Goal: Transaction & Acquisition: Purchase product/service

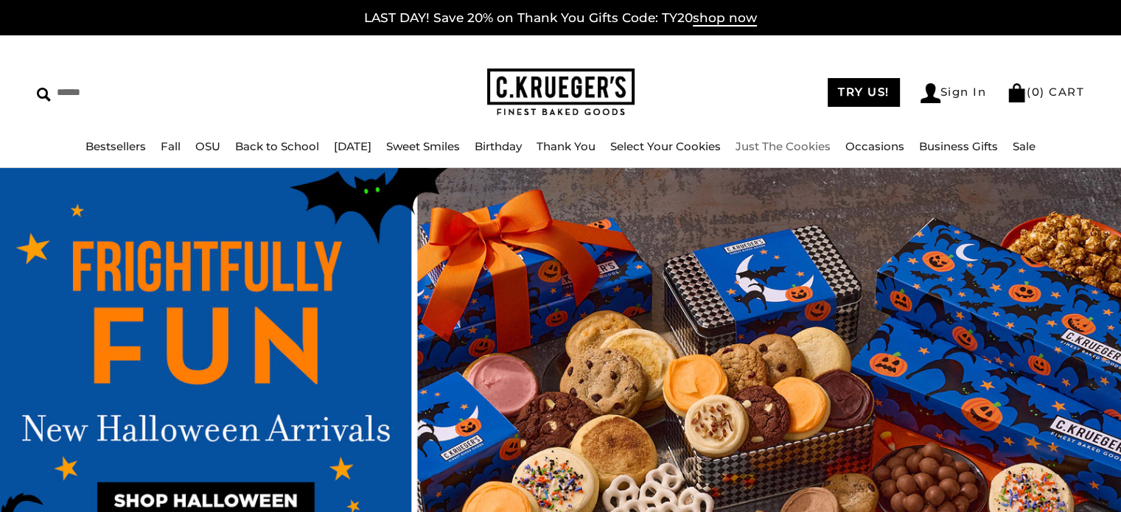
click at [809, 147] on link "Just The Cookies" at bounding box center [782, 146] width 95 height 14
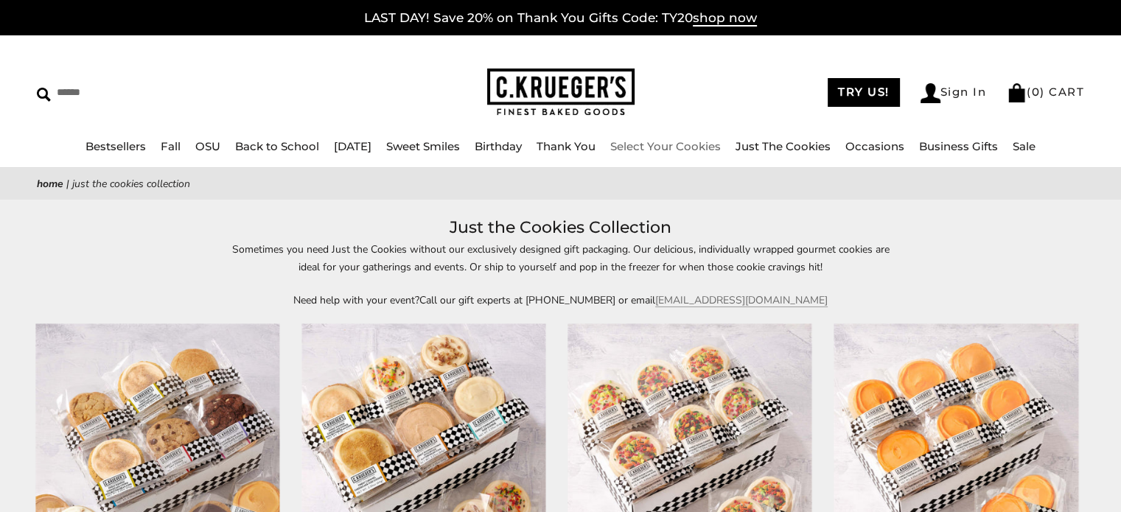
click at [663, 147] on link "Select Your Cookies" at bounding box center [665, 146] width 111 height 14
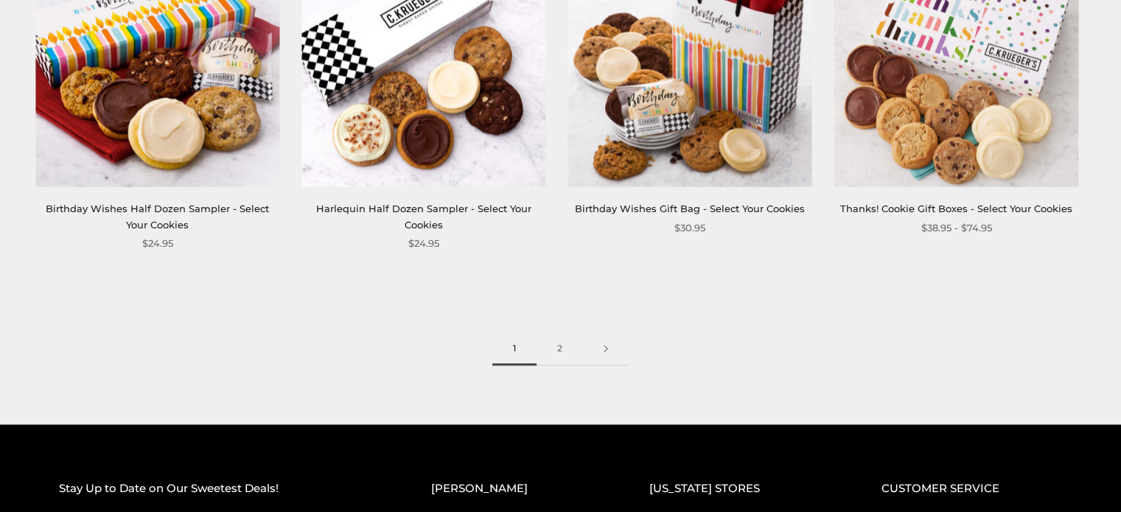
scroll to position [2136, 0]
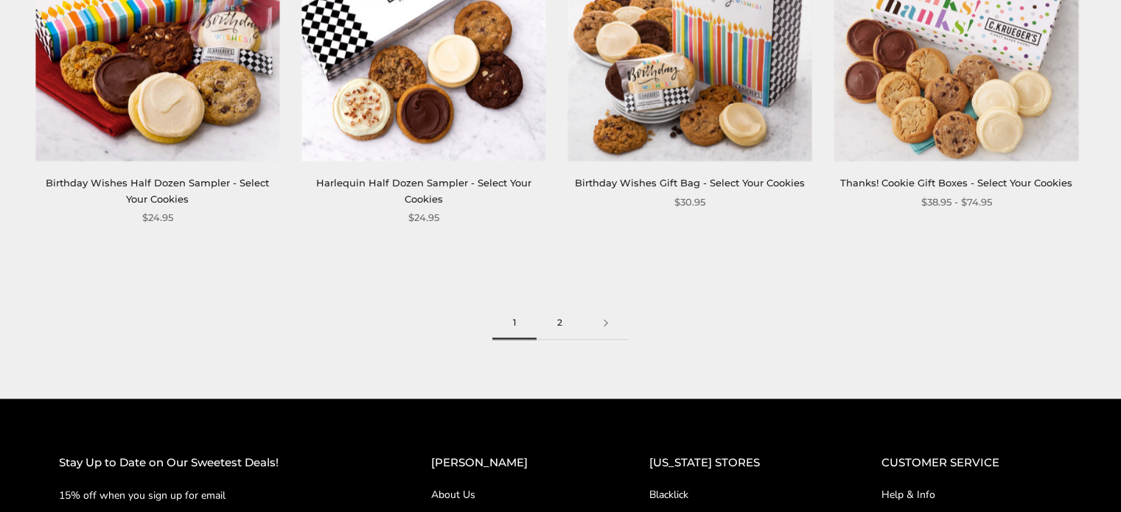
click at [560, 326] on link "2" at bounding box center [559, 322] width 46 height 33
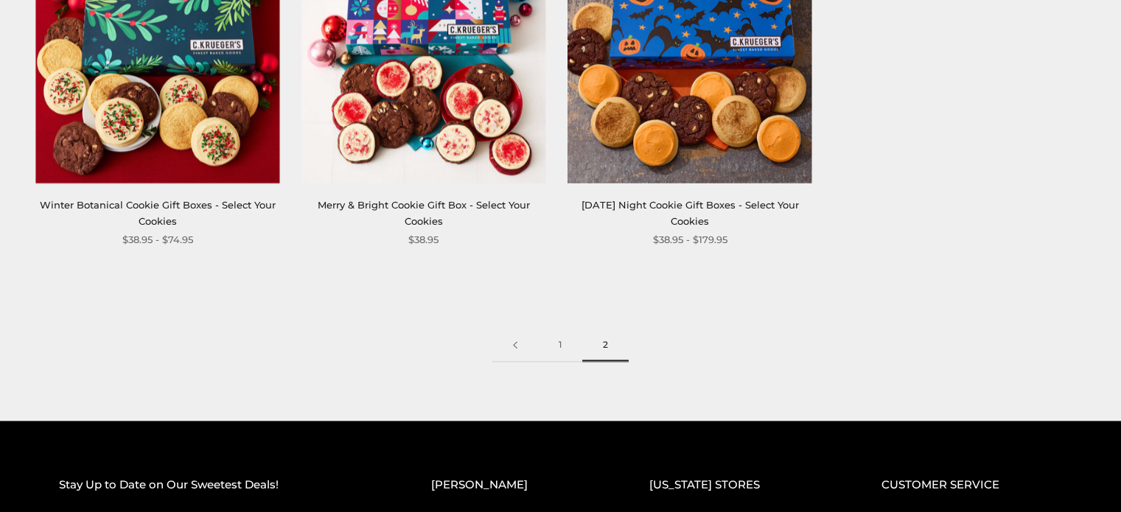
scroll to position [2136, 0]
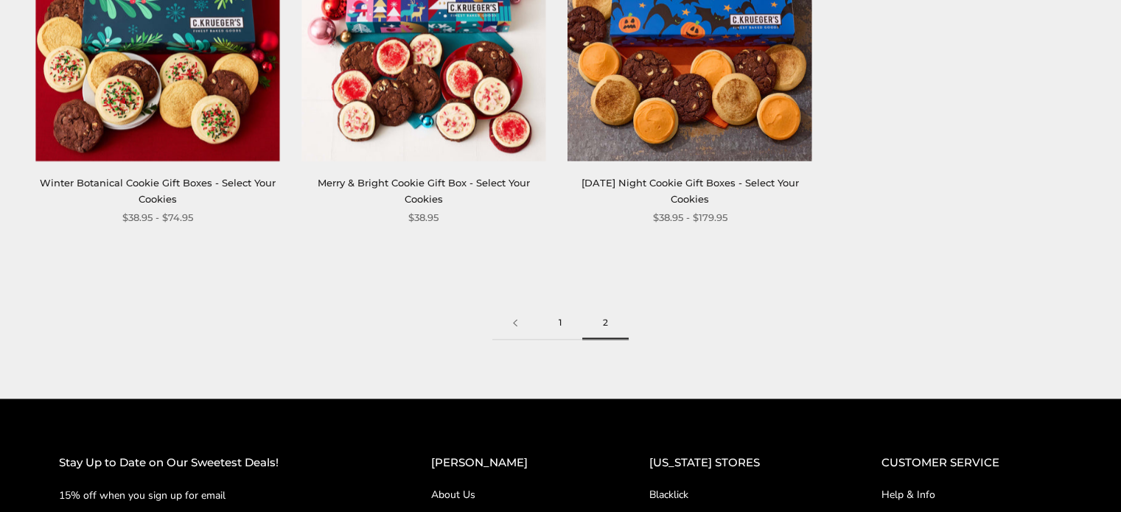
drag, startPoint x: 0, startPoint y: 0, endPoint x: 560, endPoint y: 326, distance: 648.1
click at [560, 326] on link "1" at bounding box center [560, 322] width 44 height 33
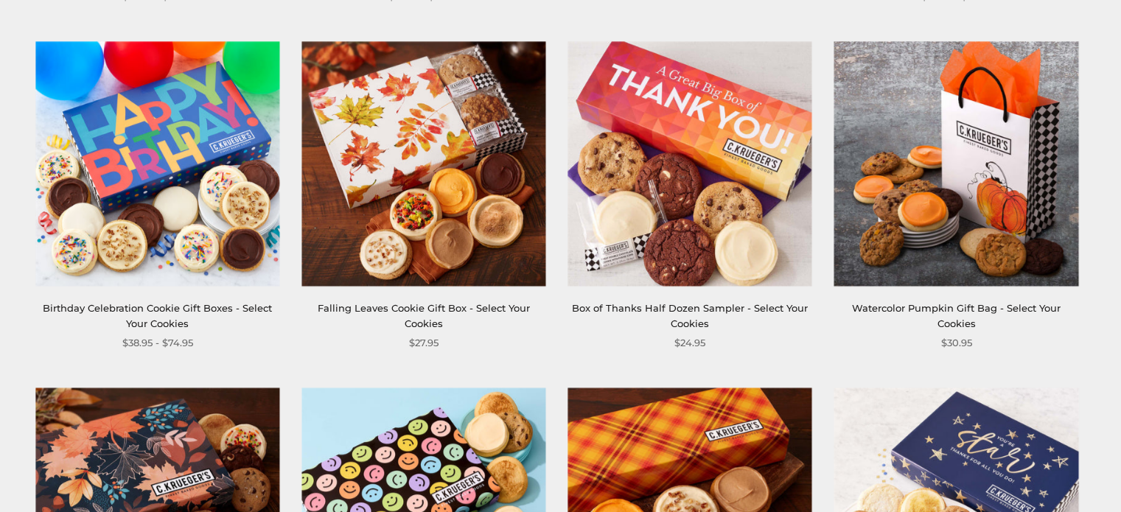
scroll to position [663, 0]
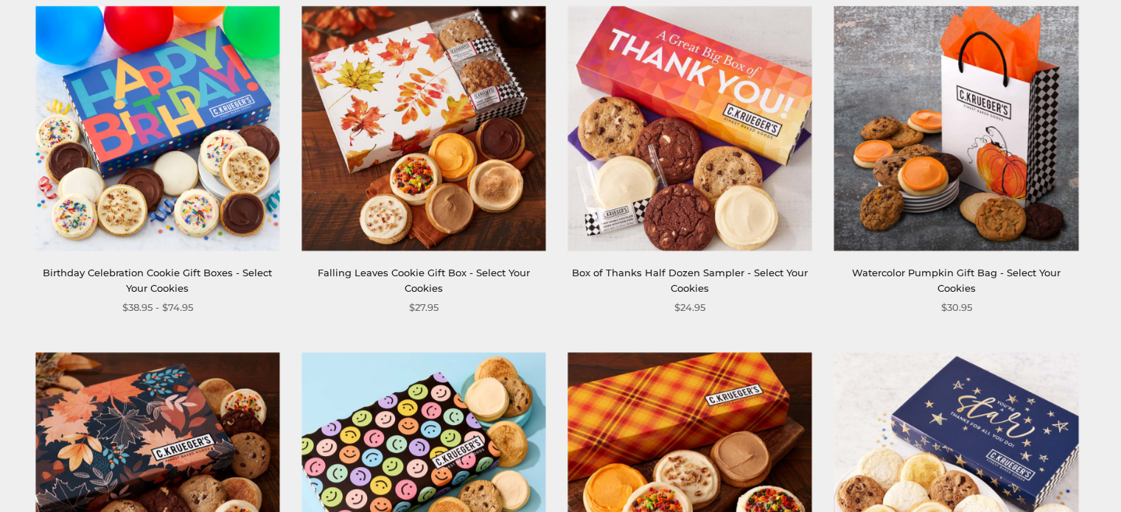
click at [446, 276] on link "Falling Leaves Cookie Gift Box - Select Your Cookies" at bounding box center [424, 280] width 212 height 27
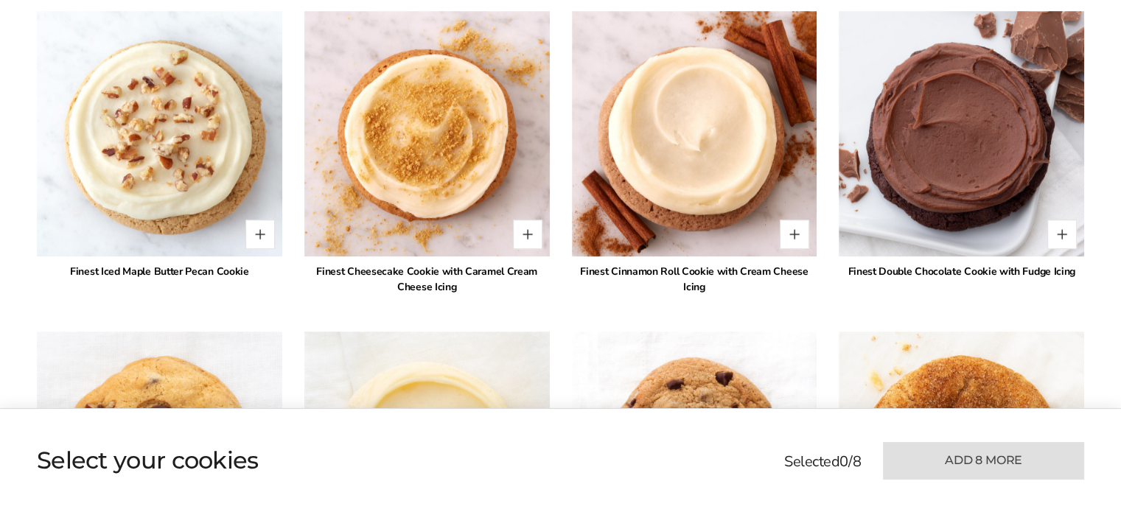
scroll to position [1252, 0]
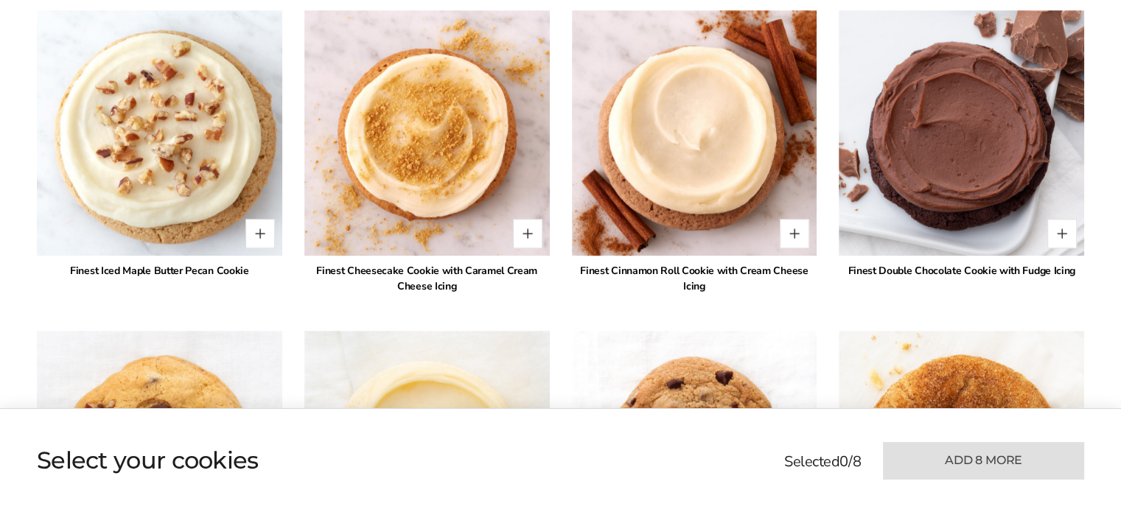
click at [228, 188] on img at bounding box center [159, 133] width 270 height 270
click at [248, 226] on button "Quantity button plus" at bounding box center [259, 233] width 29 height 29
type input "*"
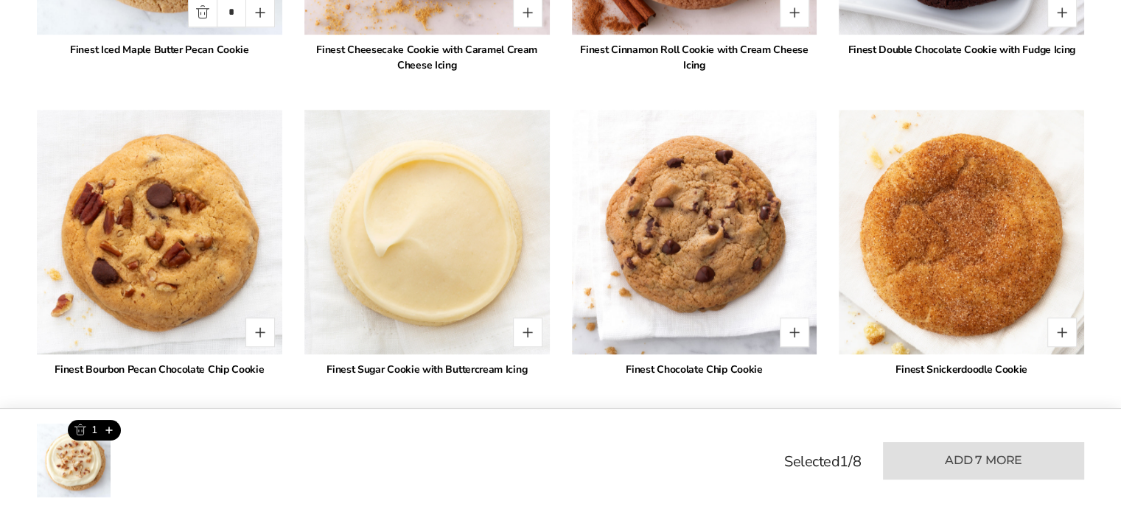
scroll to position [1547, 0]
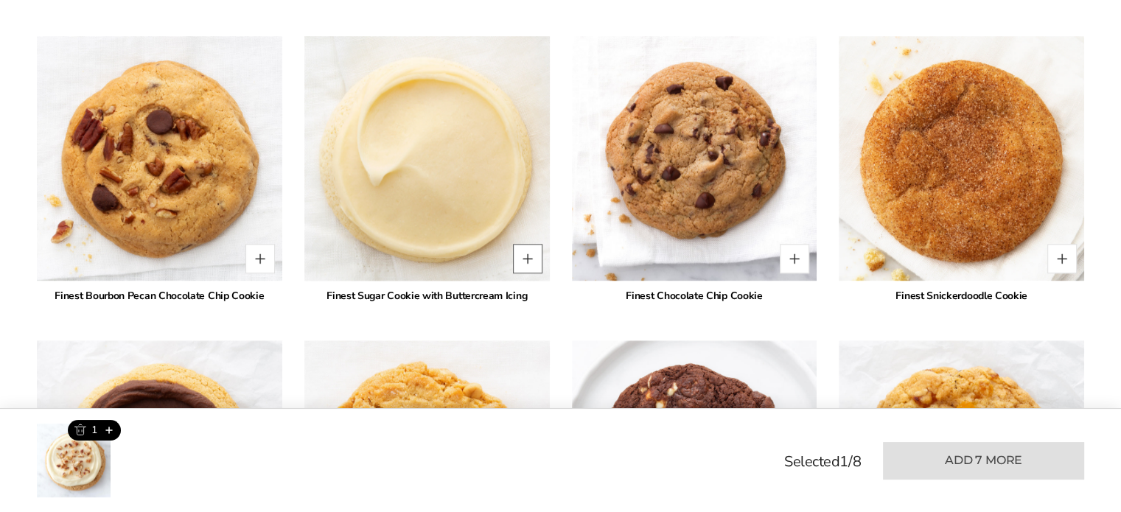
click at [531, 256] on button "Quantity button plus" at bounding box center [527, 258] width 29 height 29
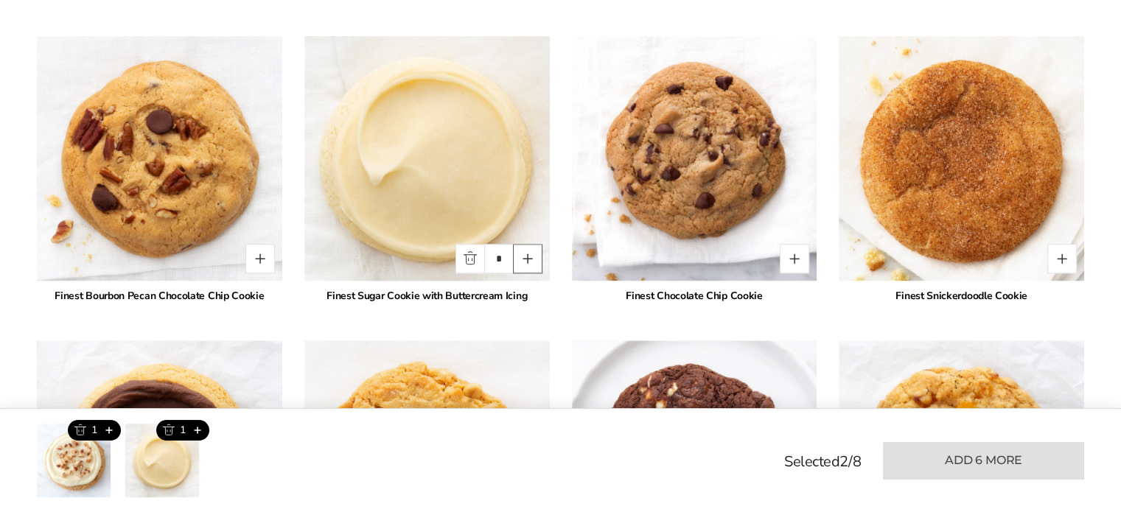
click at [531, 256] on button "Quantity button plus" at bounding box center [527, 258] width 29 height 29
type input "*"
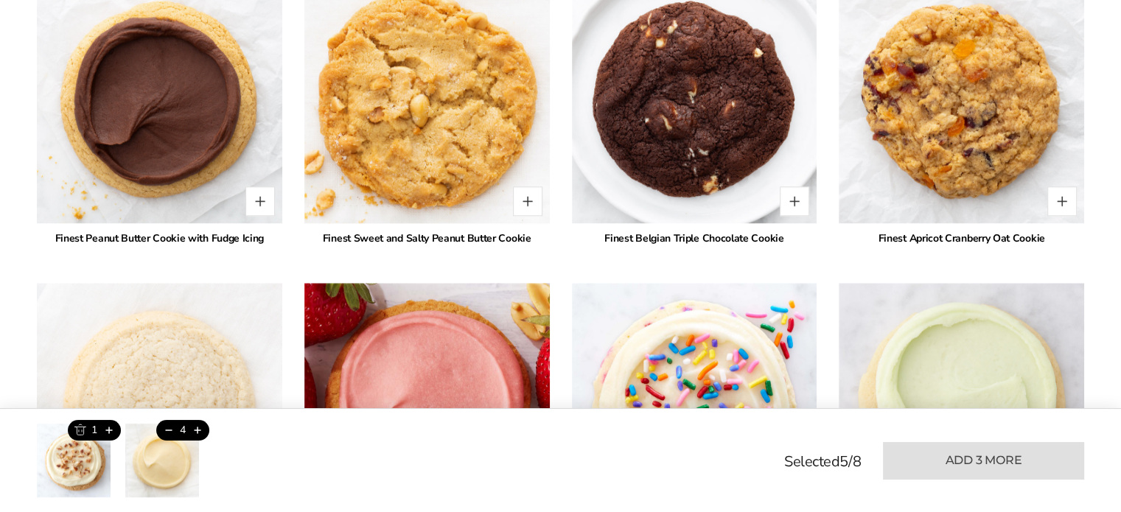
scroll to position [1915, 0]
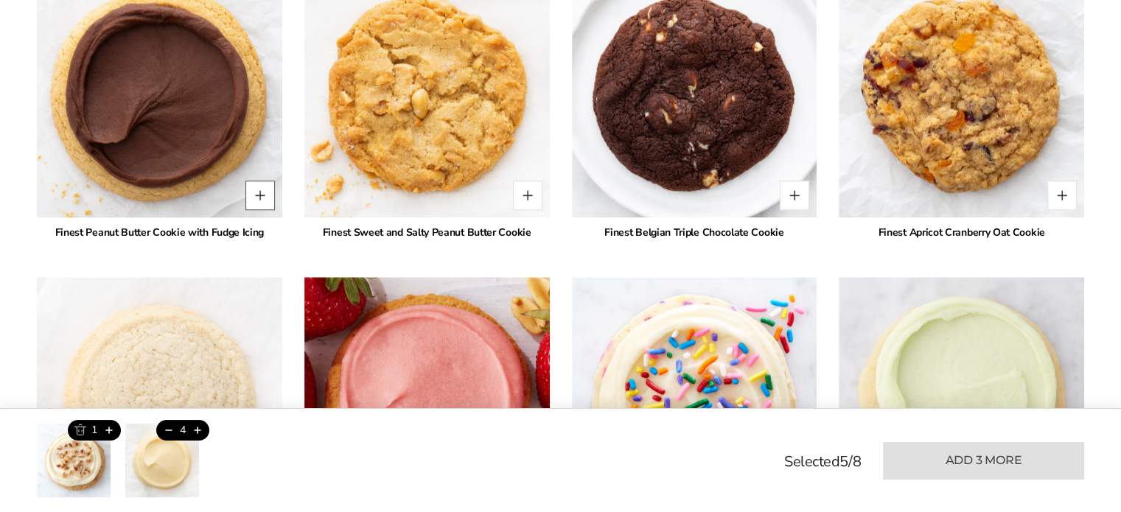
click at [259, 197] on button "Quantity button plus" at bounding box center [259, 194] width 29 height 29
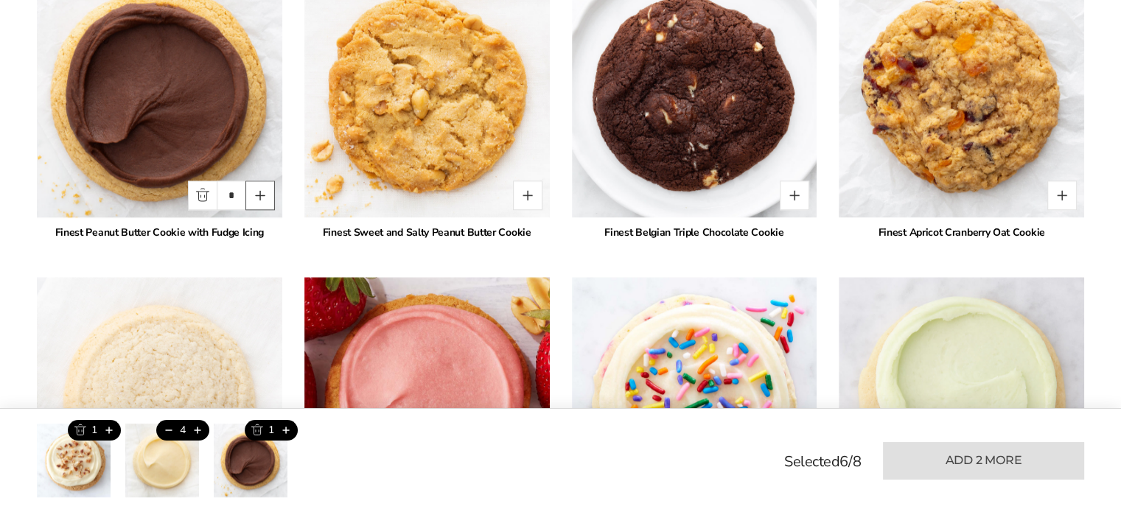
click at [259, 197] on button "Quantity button plus" at bounding box center [259, 194] width 29 height 29
type input "*"
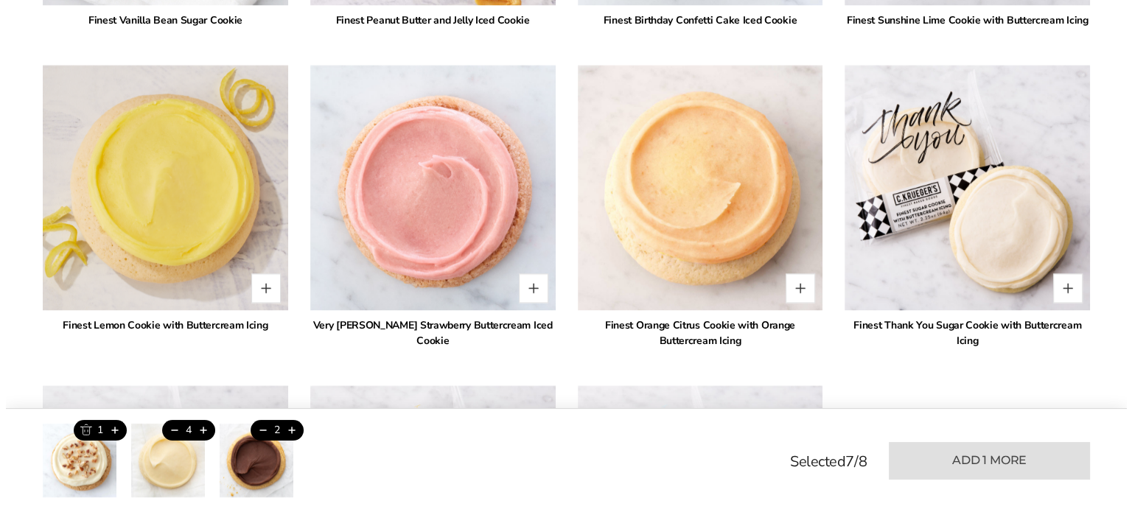
scroll to position [2431, 0]
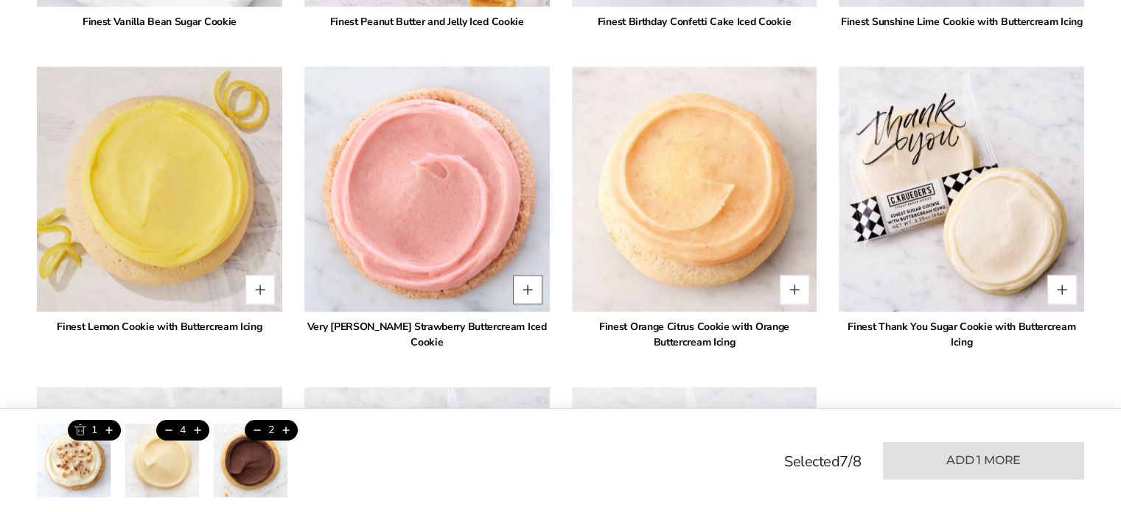
click at [525, 292] on button "Quantity button plus" at bounding box center [527, 289] width 29 height 29
type input "*"
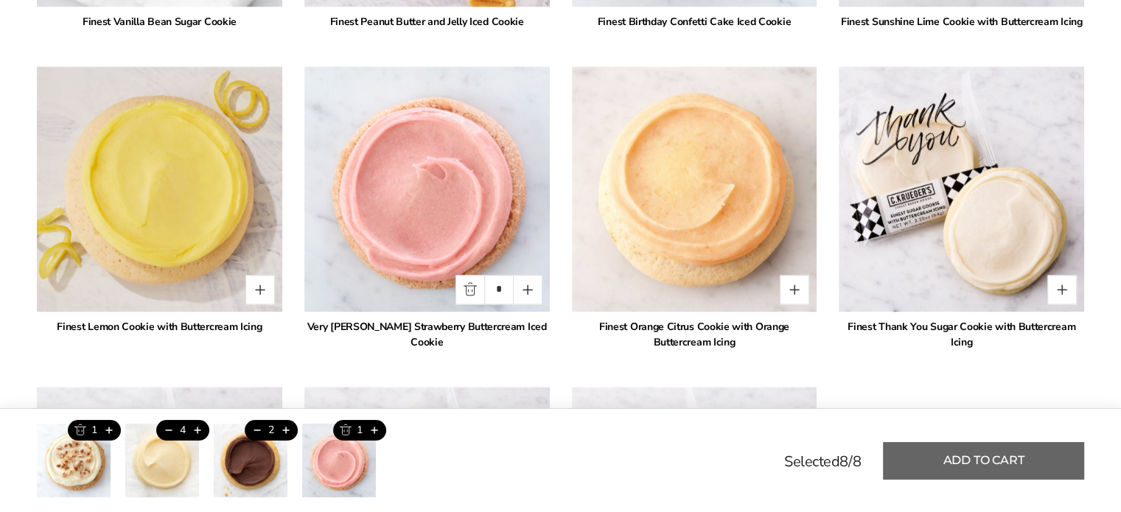
click at [1014, 464] on button "Add to cart" at bounding box center [983, 461] width 201 height 38
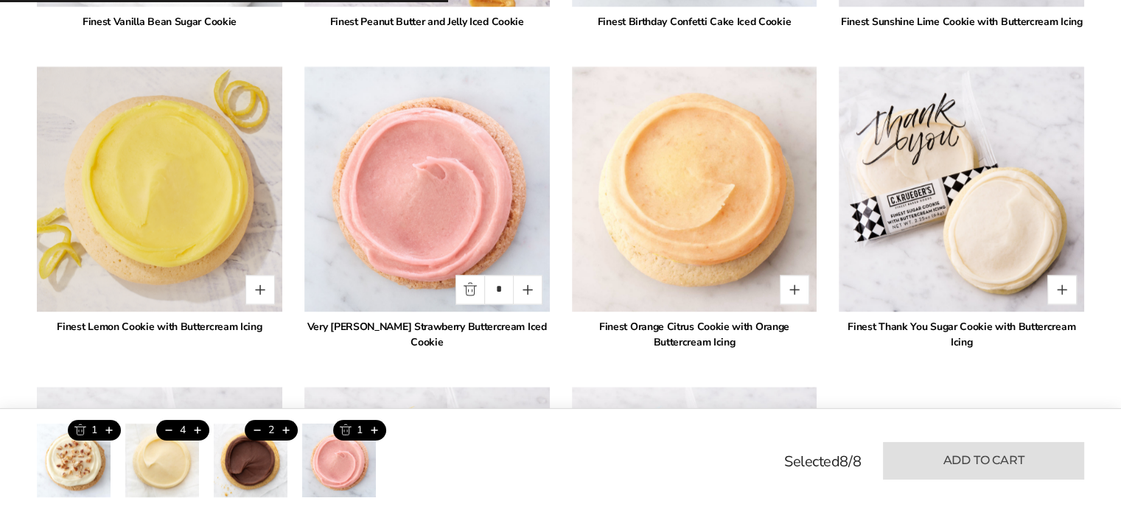
type input "*"
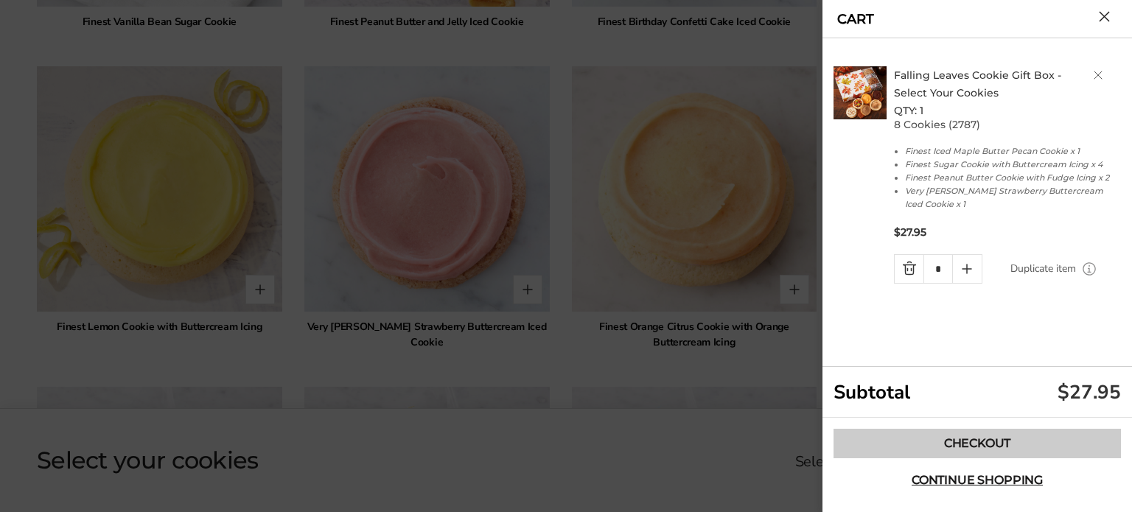
click at [995, 435] on link "Checkout" at bounding box center [976, 443] width 287 height 29
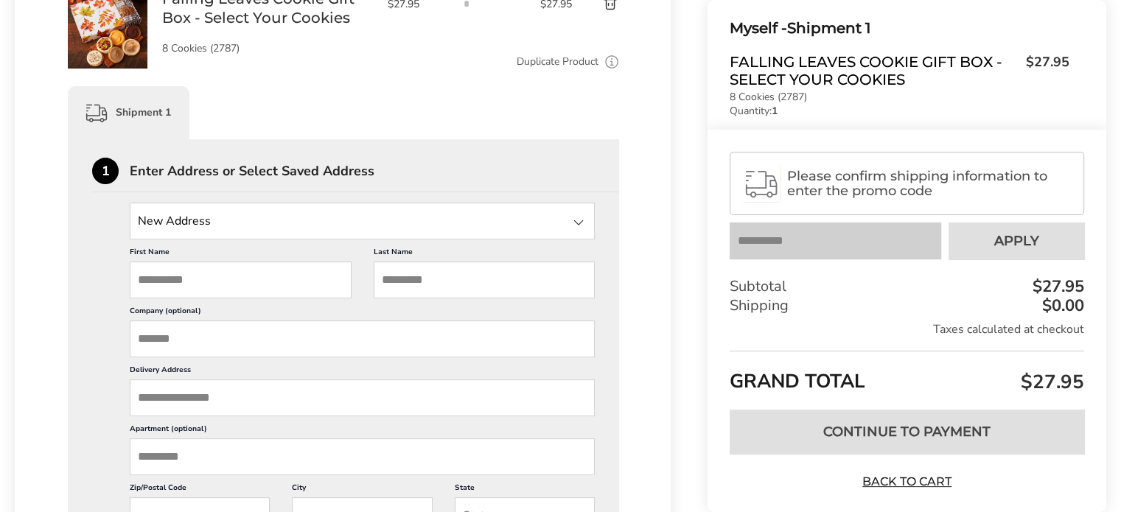
scroll to position [295, 0]
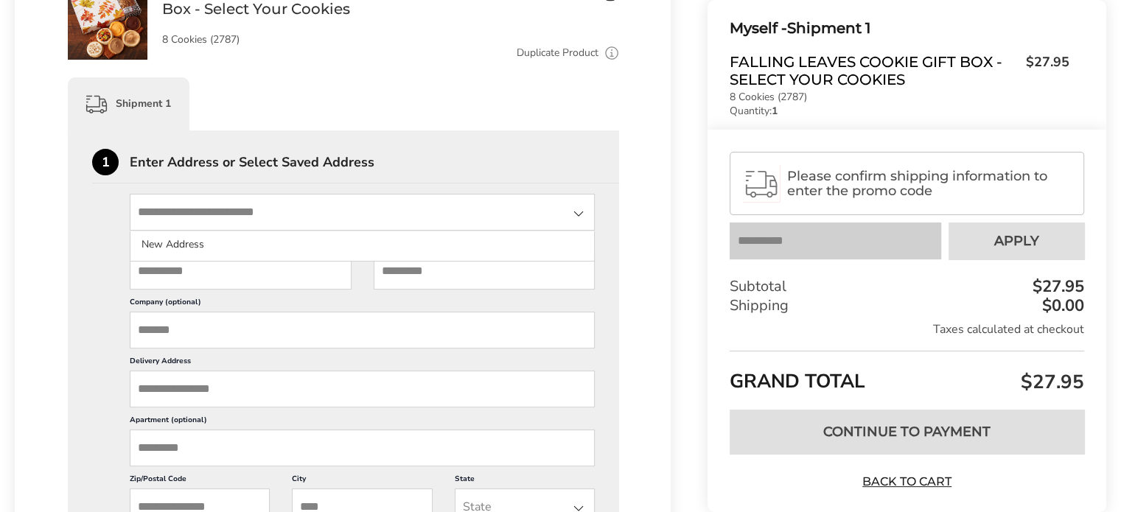
click at [248, 202] on input "State" at bounding box center [362, 212] width 465 height 37
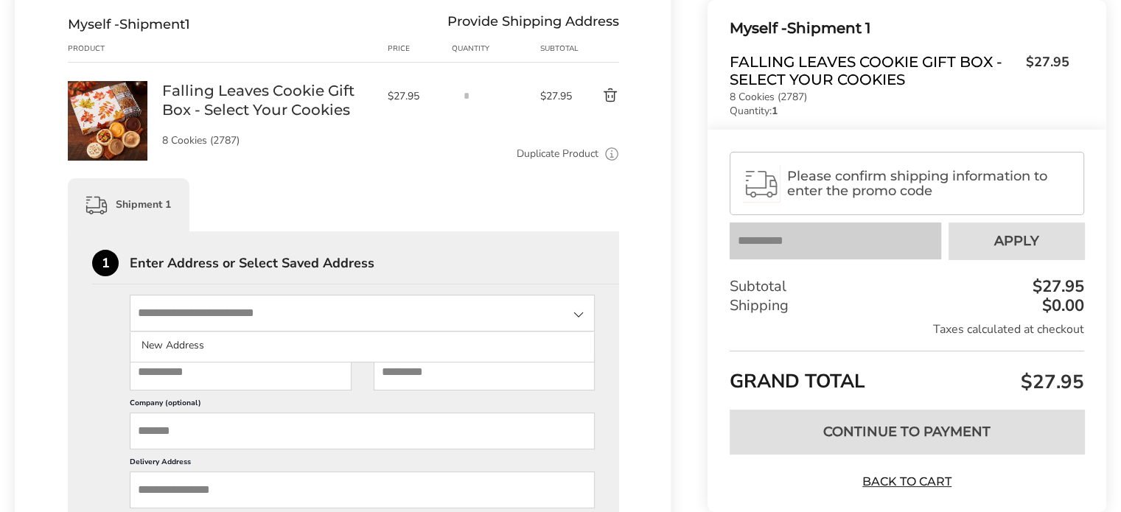
scroll to position [221, 0]
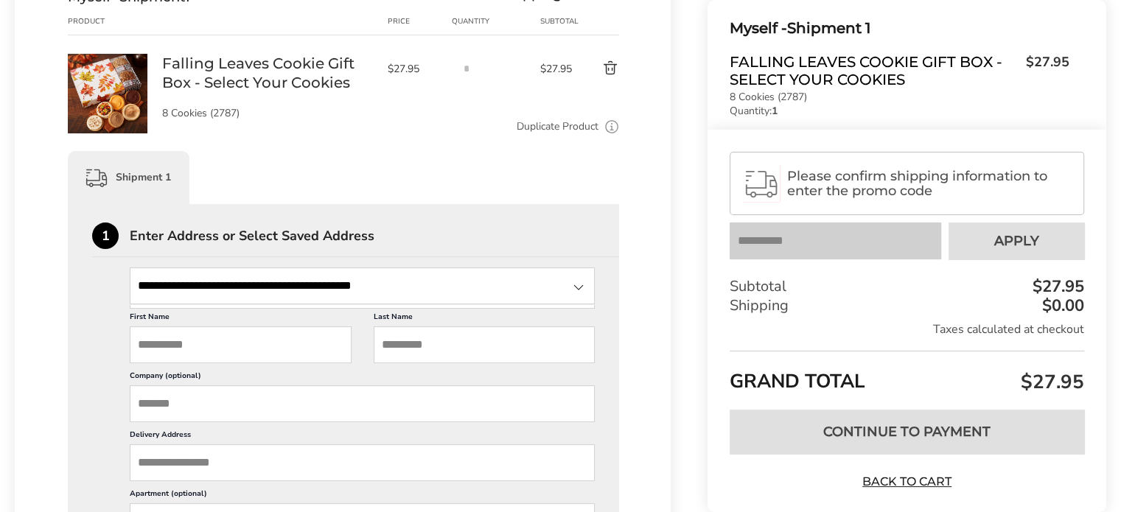
type input "**********"
click at [166, 346] on input "First Name" at bounding box center [241, 344] width 222 height 37
type input "********"
type input "******"
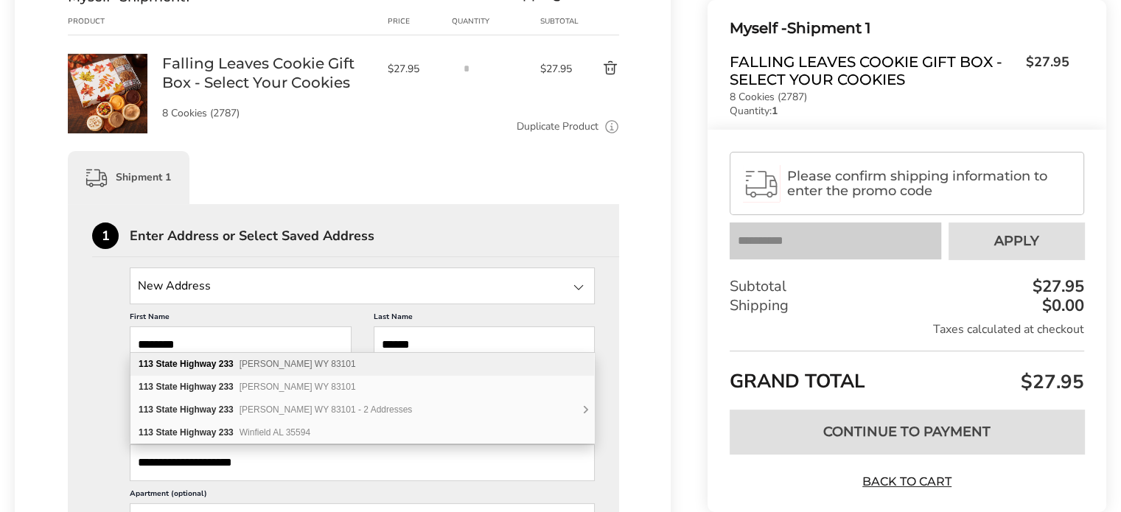
type input "**********"
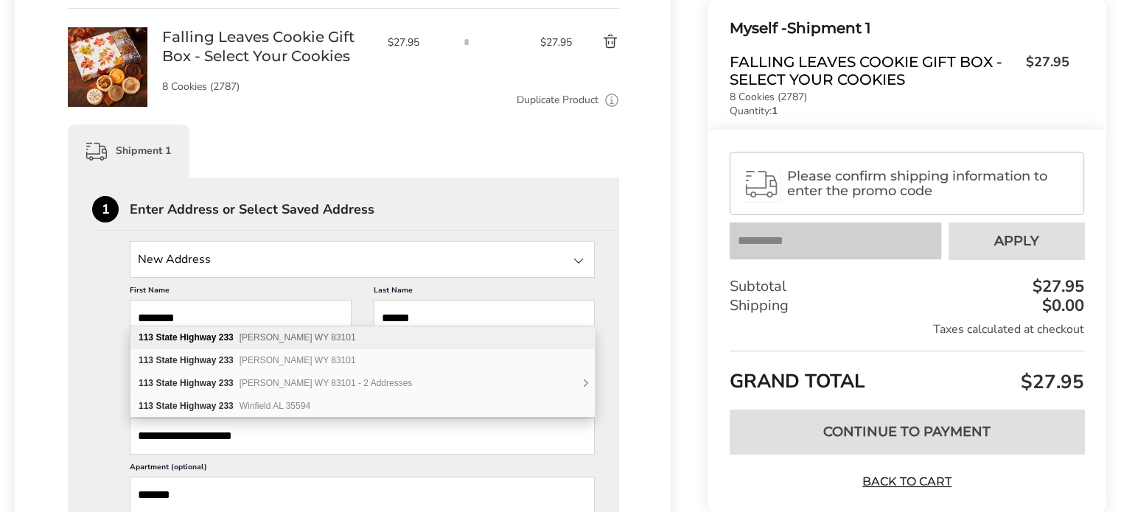
type input "*******"
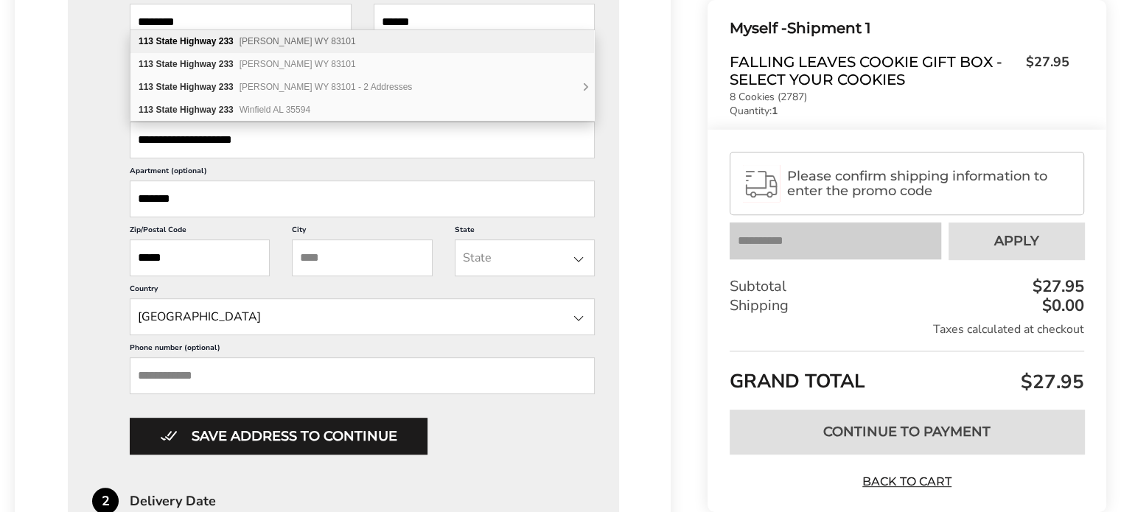
type input "*****"
click at [315, 250] on input "City" at bounding box center [362, 257] width 140 height 37
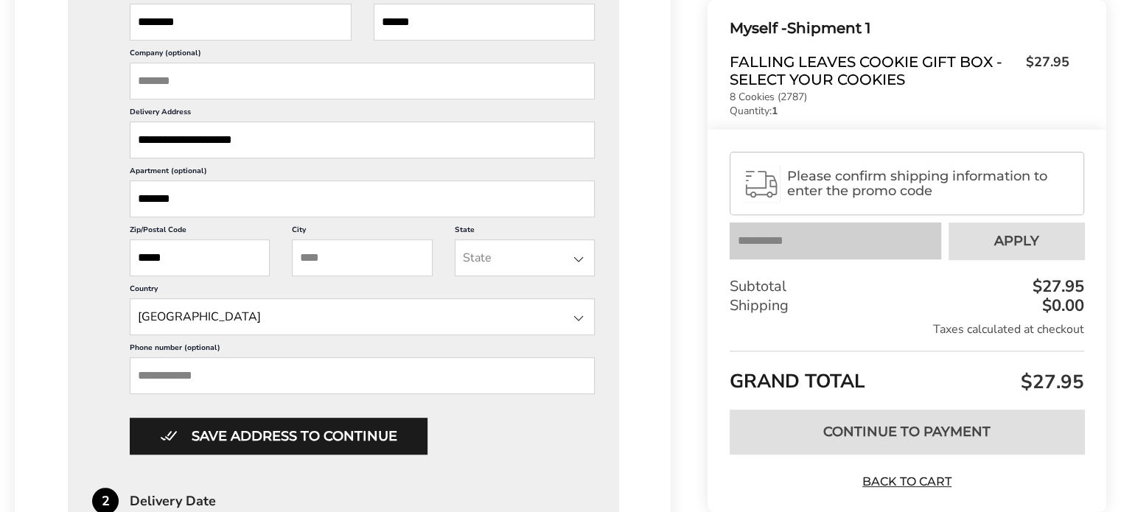
type input "********"
click at [530, 255] on input "State" at bounding box center [525, 257] width 140 height 37
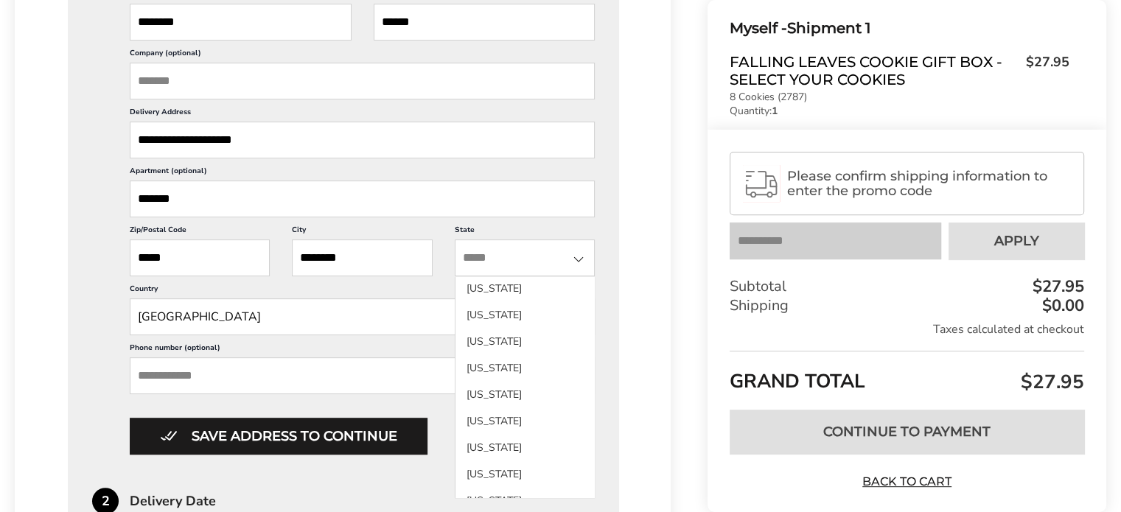
scroll to position [1488, 0]
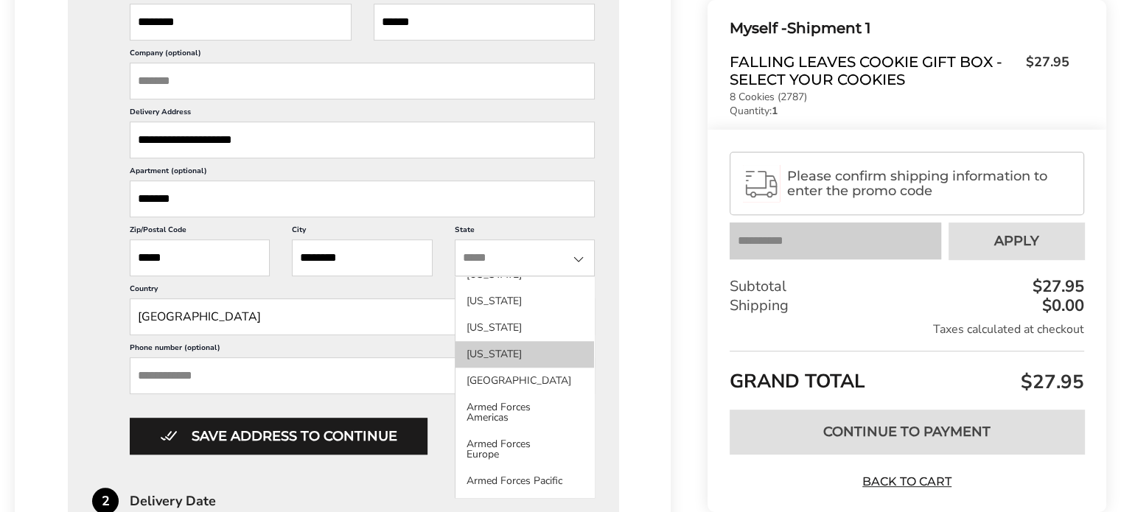
click at [511, 345] on li "[US_STATE]" at bounding box center [524, 354] width 139 height 27
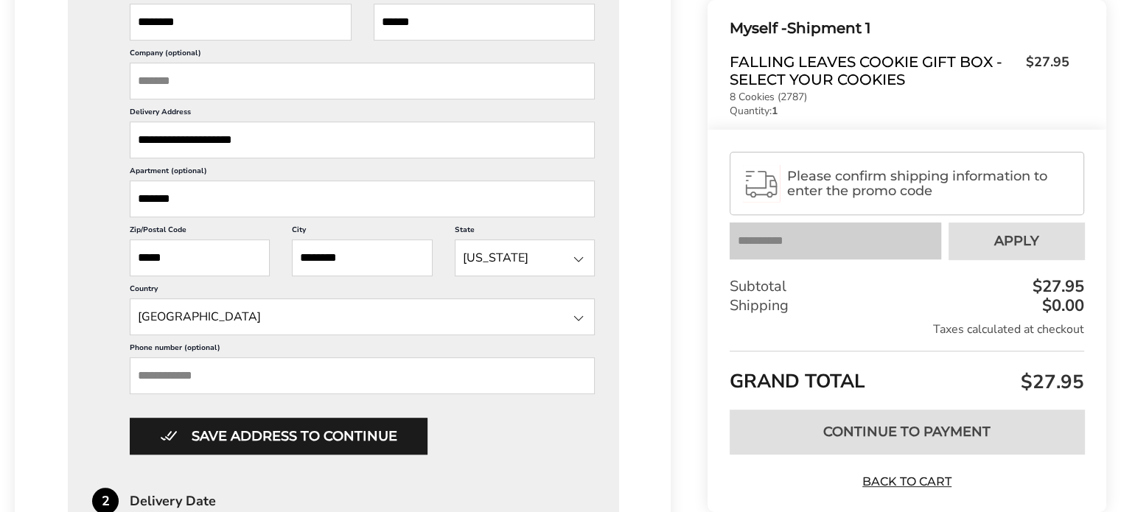
click at [245, 322] on input "State" at bounding box center [362, 316] width 465 height 37
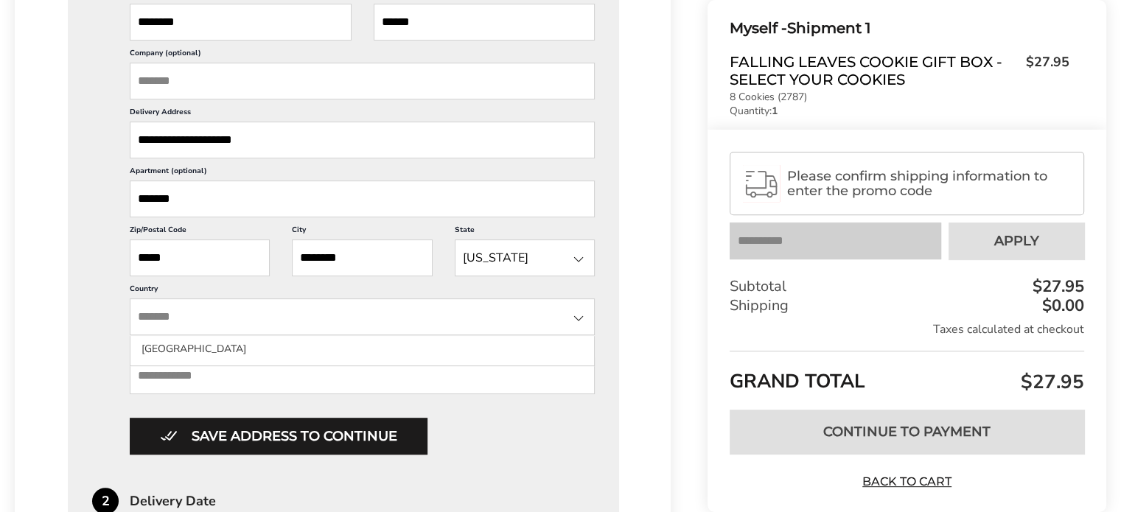
click at [197, 388] on input "Phone number (optional)" at bounding box center [362, 375] width 465 height 37
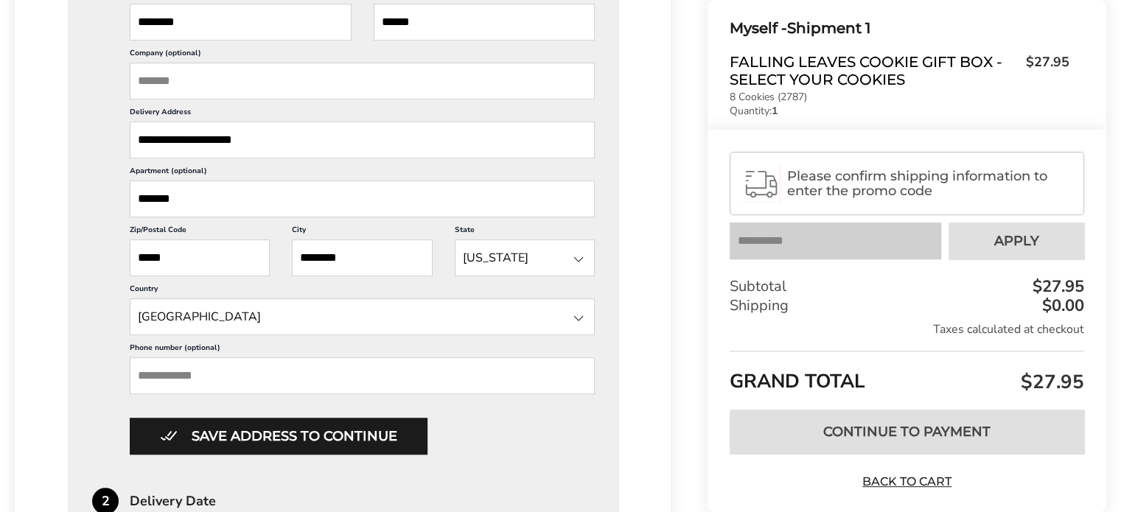
type input "**********"
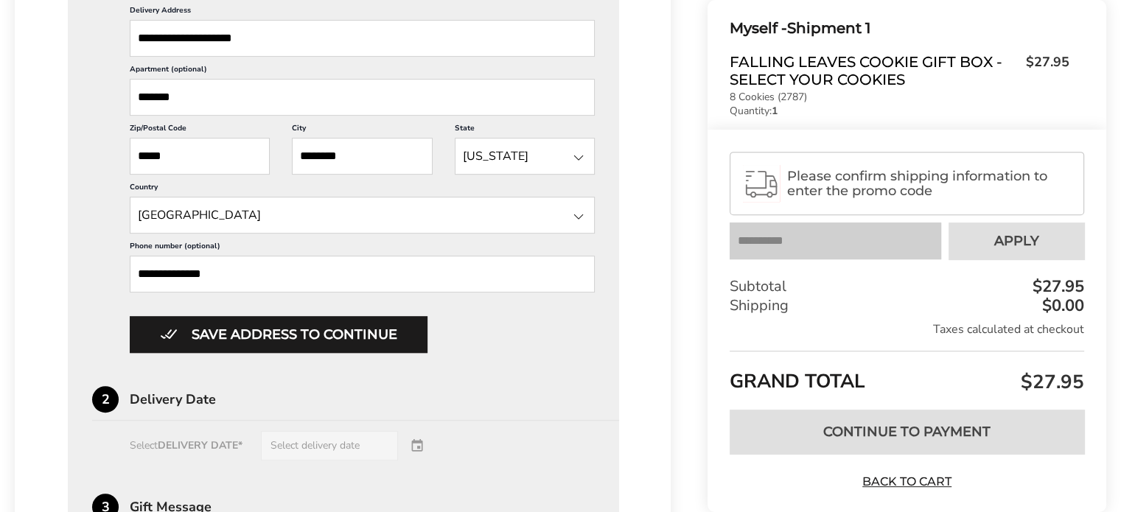
scroll to position [691, 0]
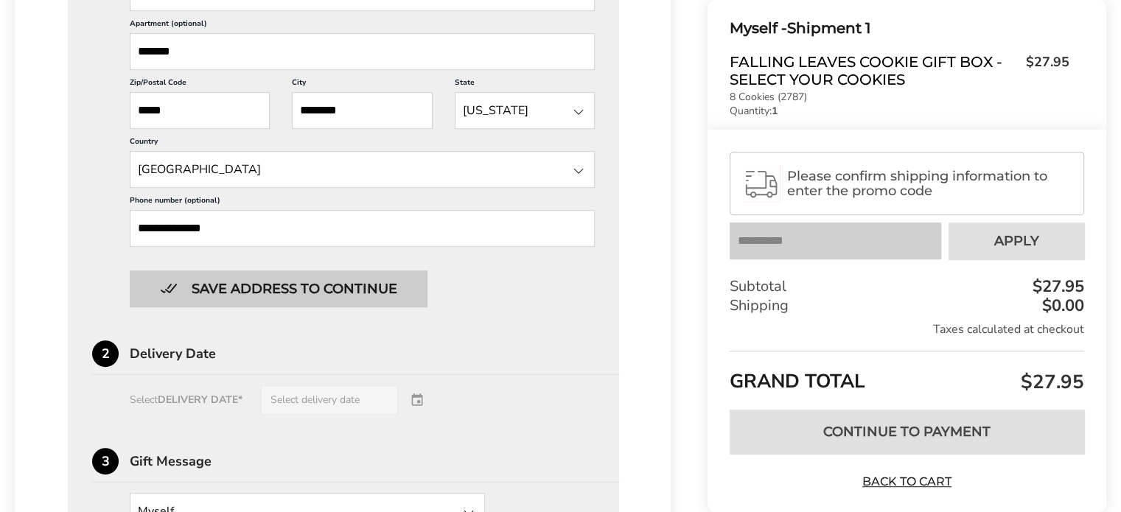
click at [273, 284] on button "Save address to continue" at bounding box center [279, 288] width 298 height 37
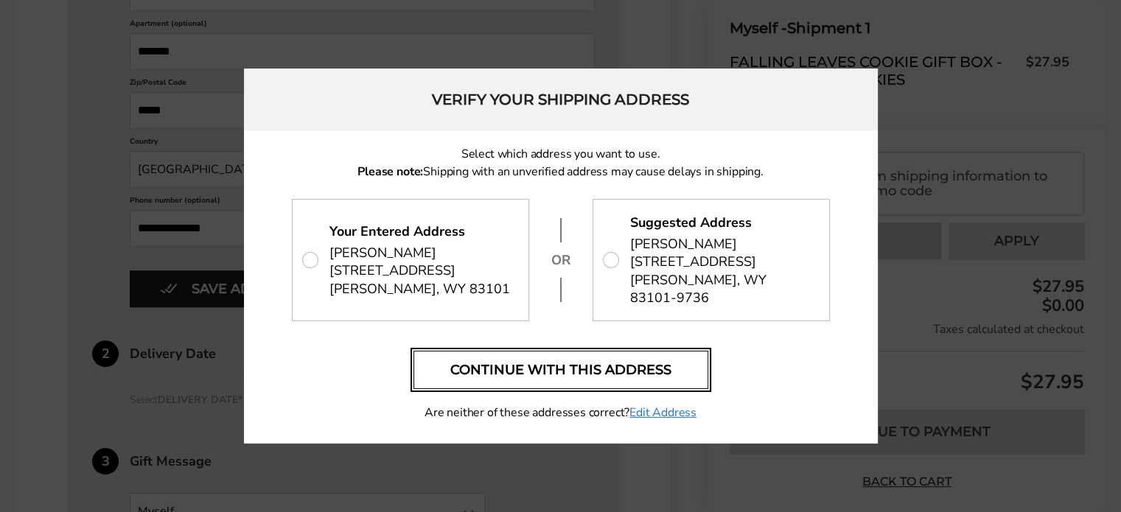
click at [595, 365] on button "Continue with this address" at bounding box center [560, 370] width 295 height 38
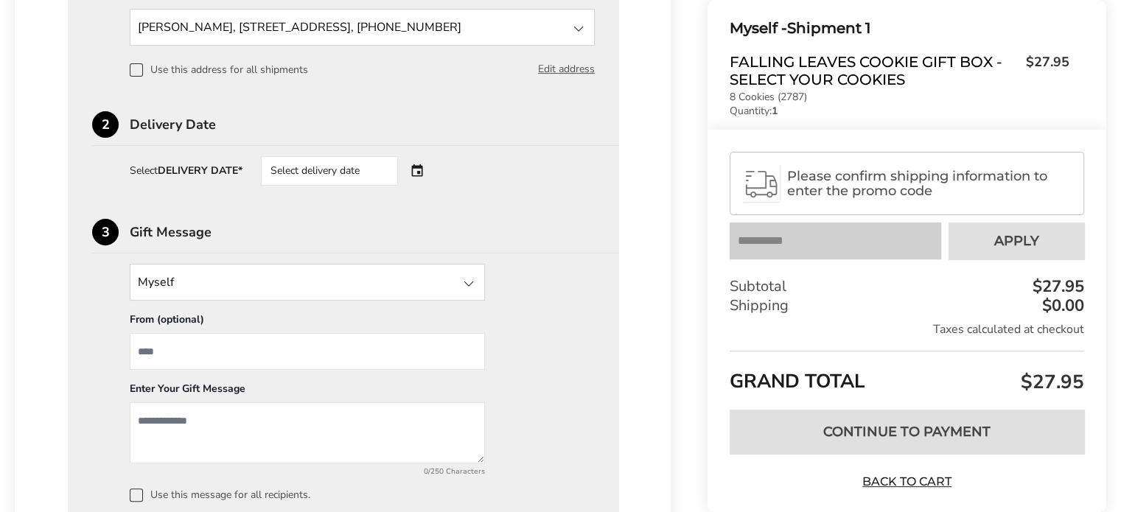
scroll to position [374, 0]
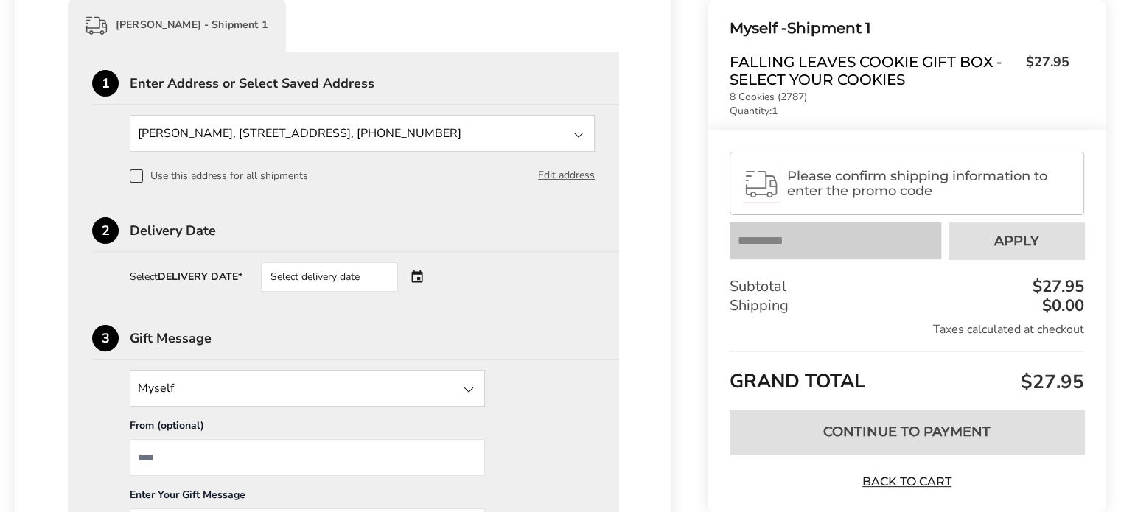
click at [424, 268] on div "Select delivery date" at bounding box center [350, 276] width 178 height 29
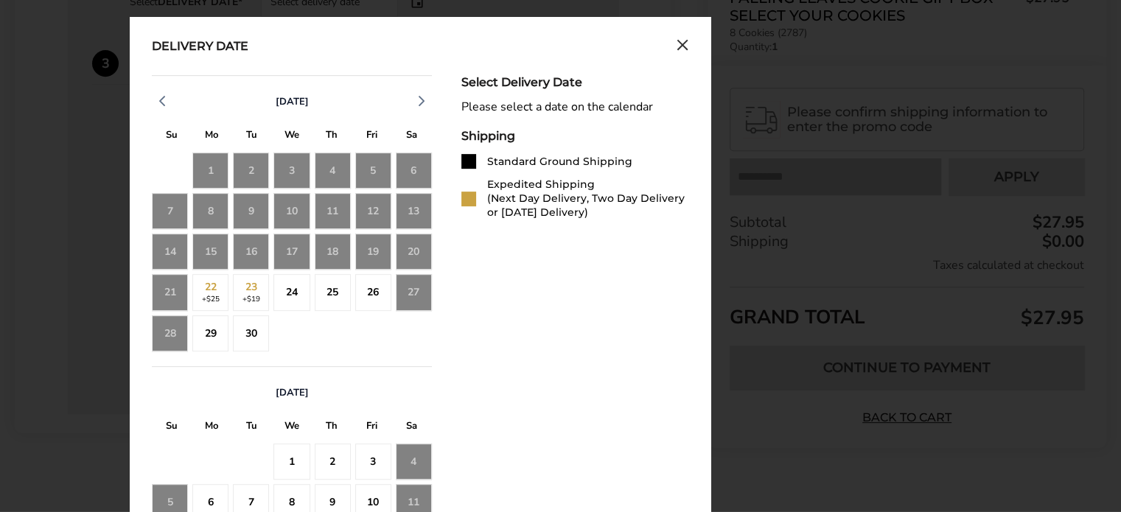
scroll to position [668, 0]
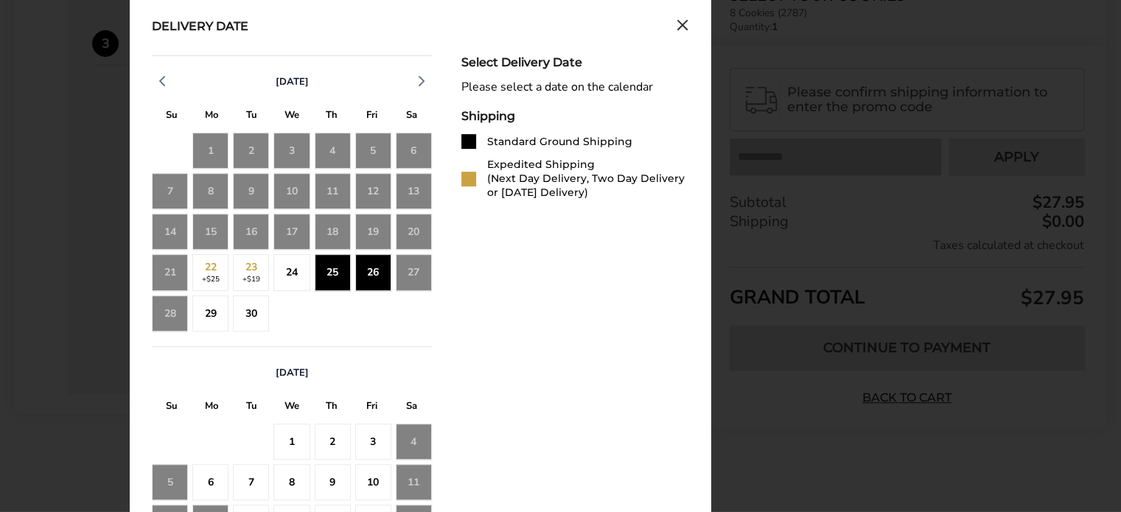
click at [296, 270] on div "24" at bounding box center [291, 272] width 36 height 36
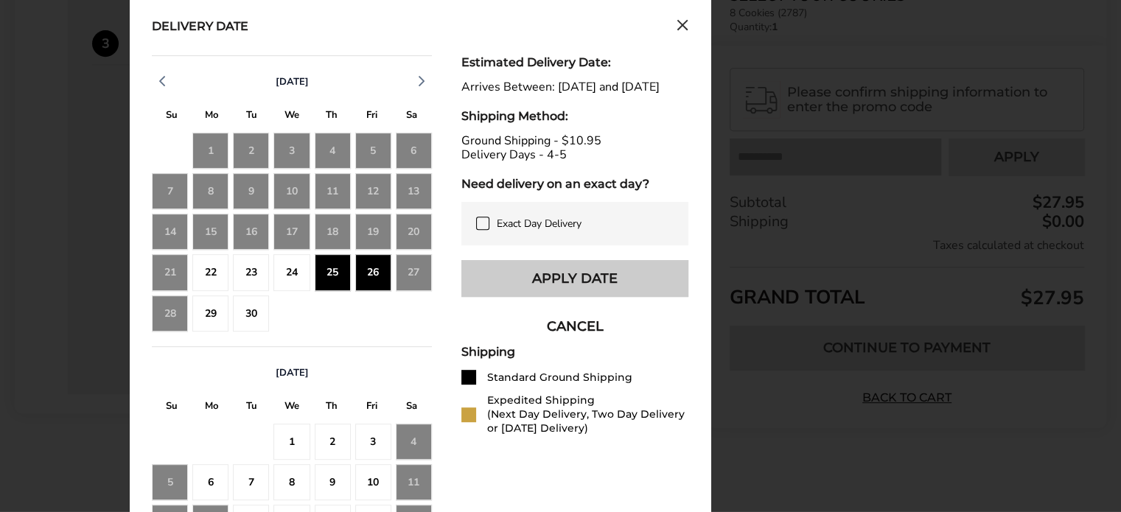
click at [563, 283] on button "Apply Date" at bounding box center [574, 278] width 227 height 37
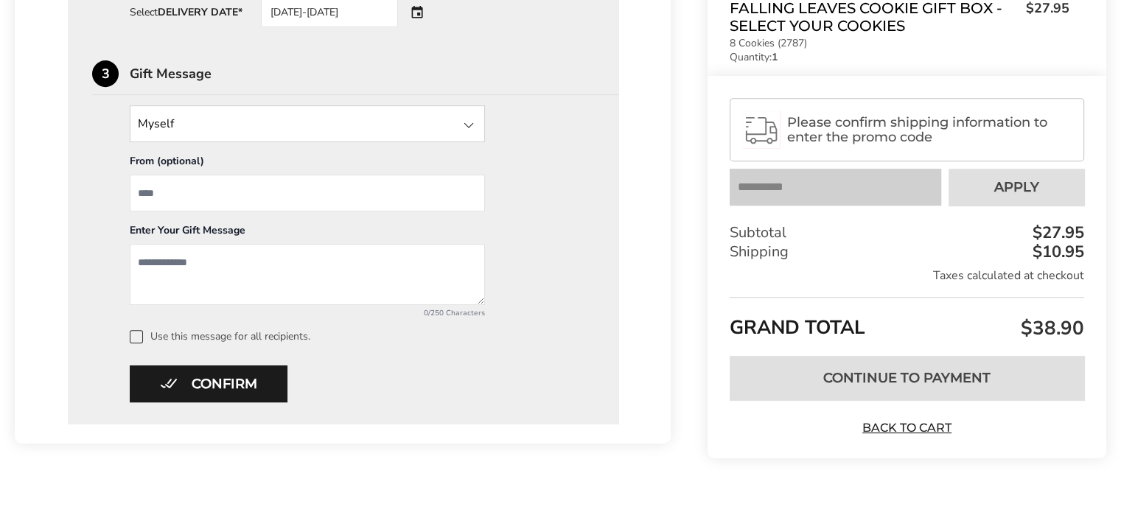
scroll to position [663, 0]
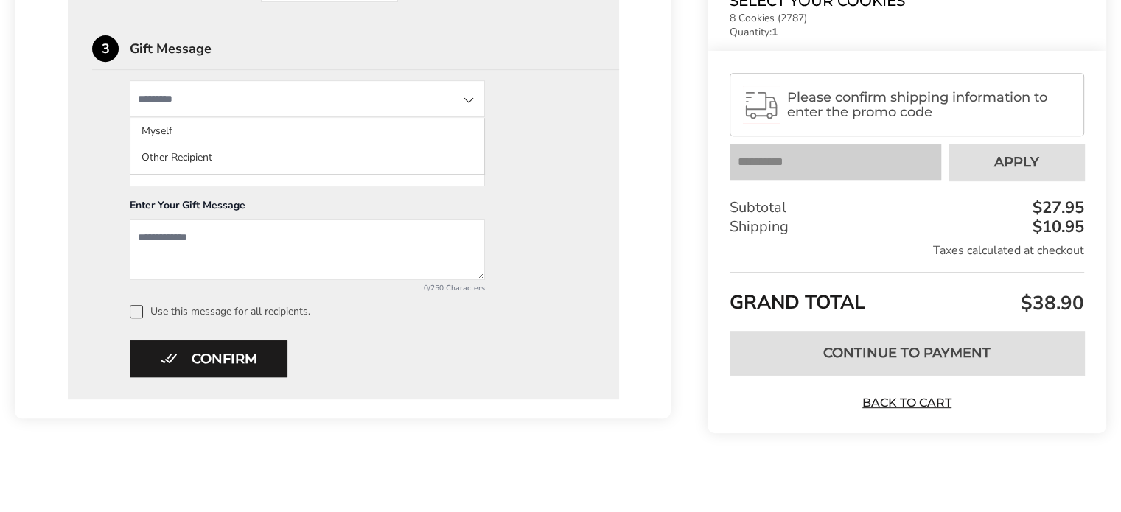
click at [449, 96] on input "State" at bounding box center [307, 98] width 355 height 37
click at [262, 344] on button "Confirm" at bounding box center [209, 358] width 158 height 37
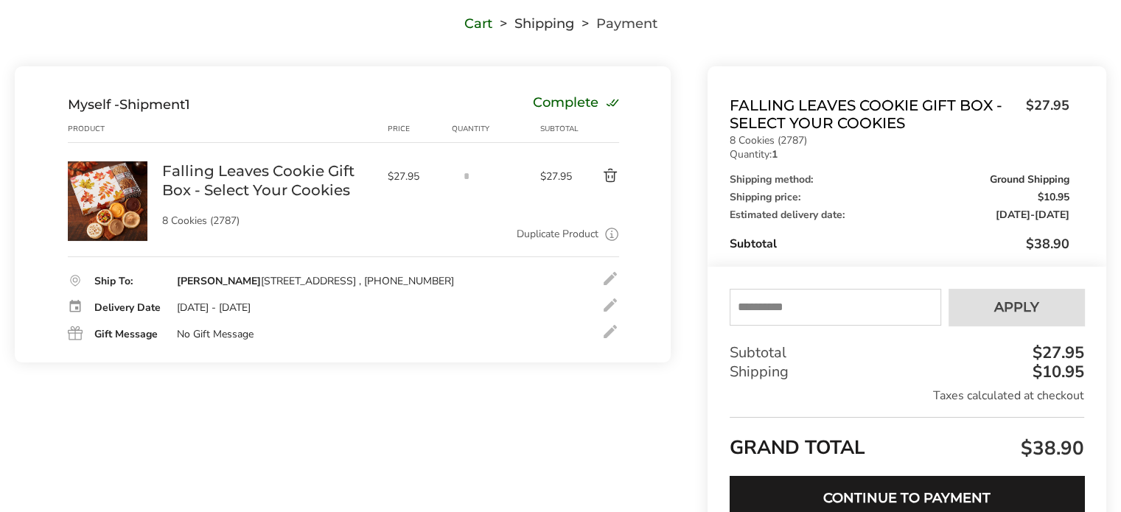
scroll to position [187, 0]
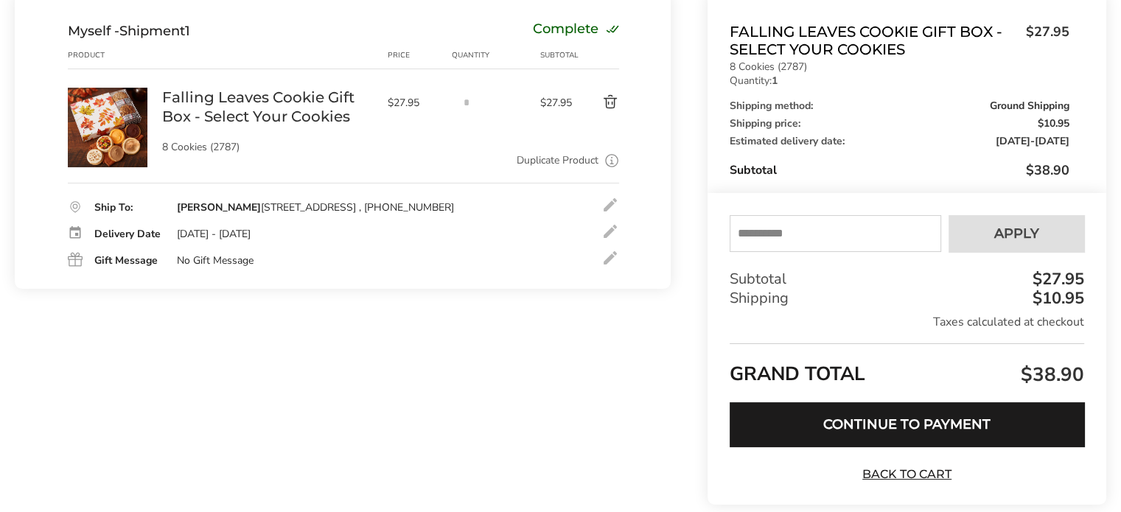
click at [803, 239] on input "text" at bounding box center [834, 233] width 211 height 37
type input "******"
click at [1042, 236] on button "Apply" at bounding box center [1016, 233] width 136 height 37
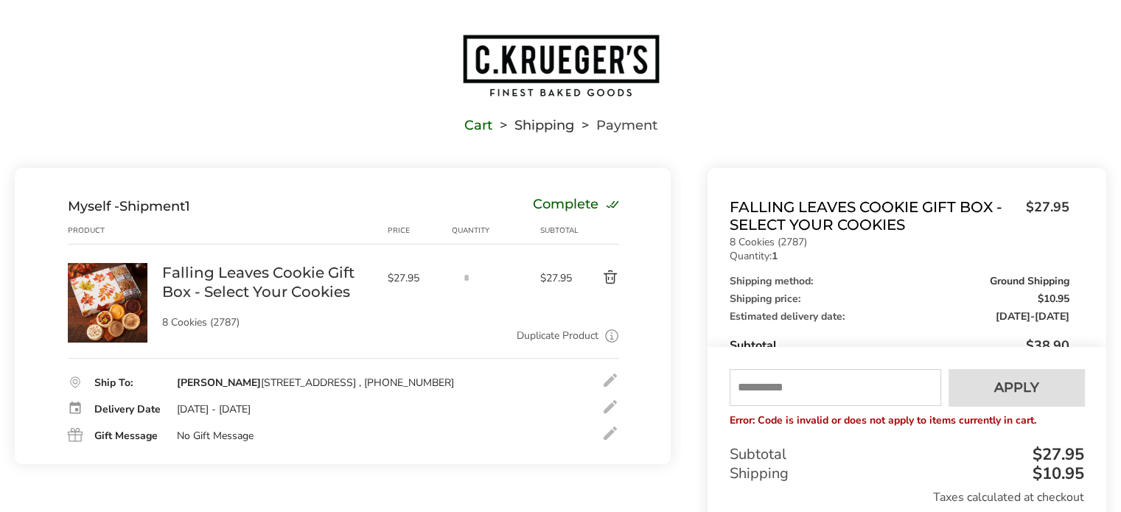
scroll to position [0, 0]
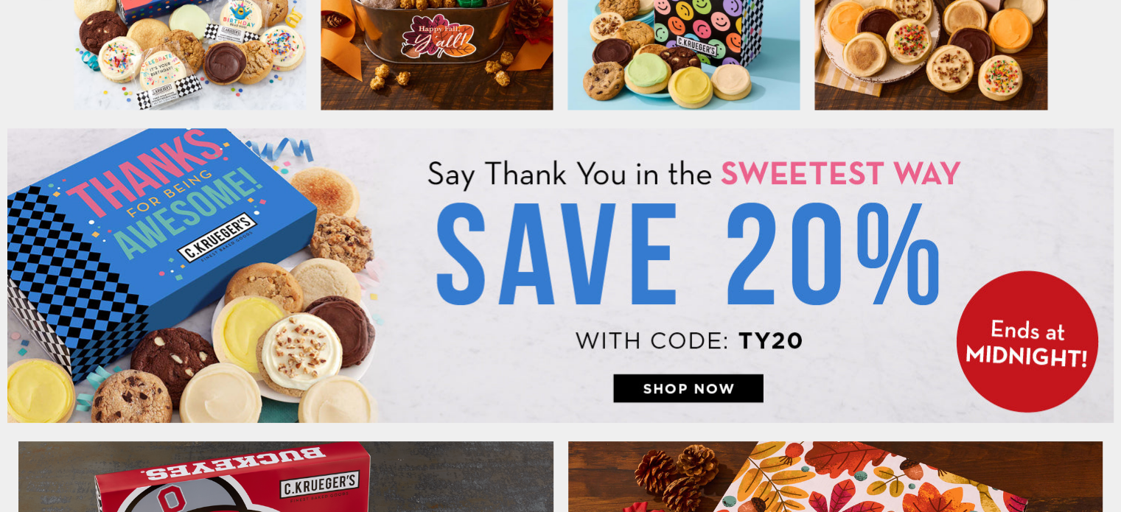
scroll to position [884, 0]
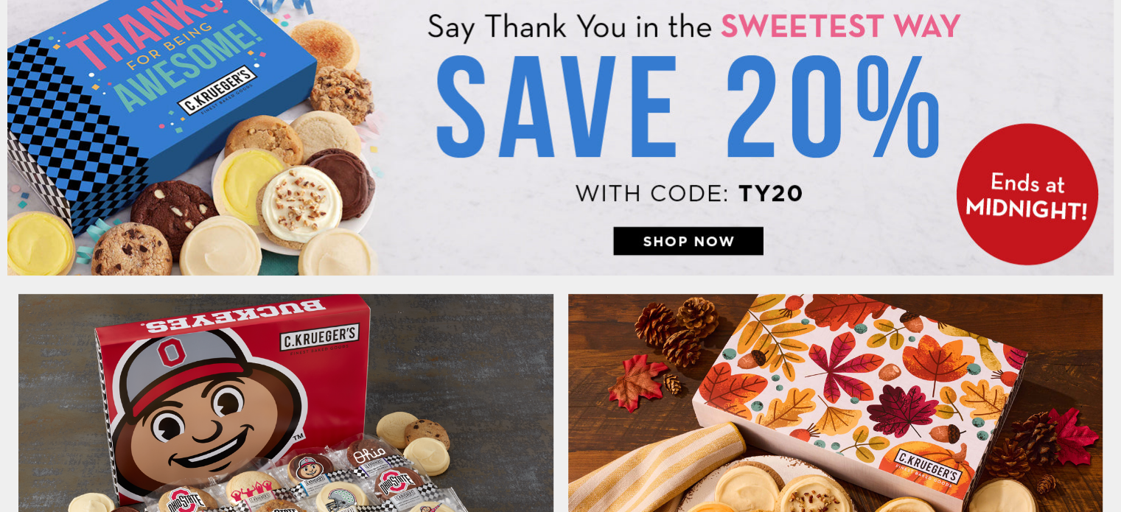
click at [672, 232] on img at bounding box center [560, 128] width 1106 height 295
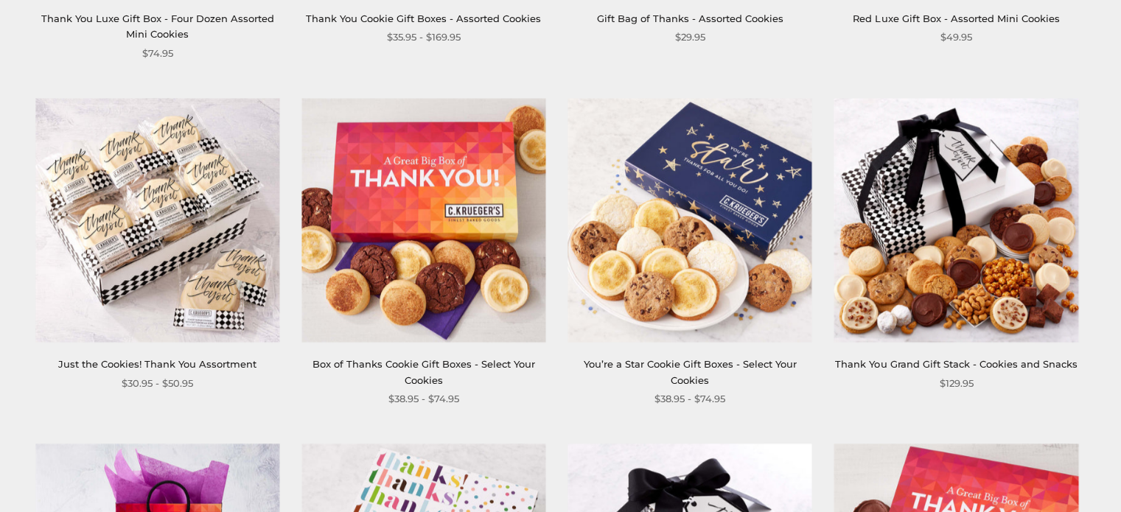
scroll to position [1179, 0]
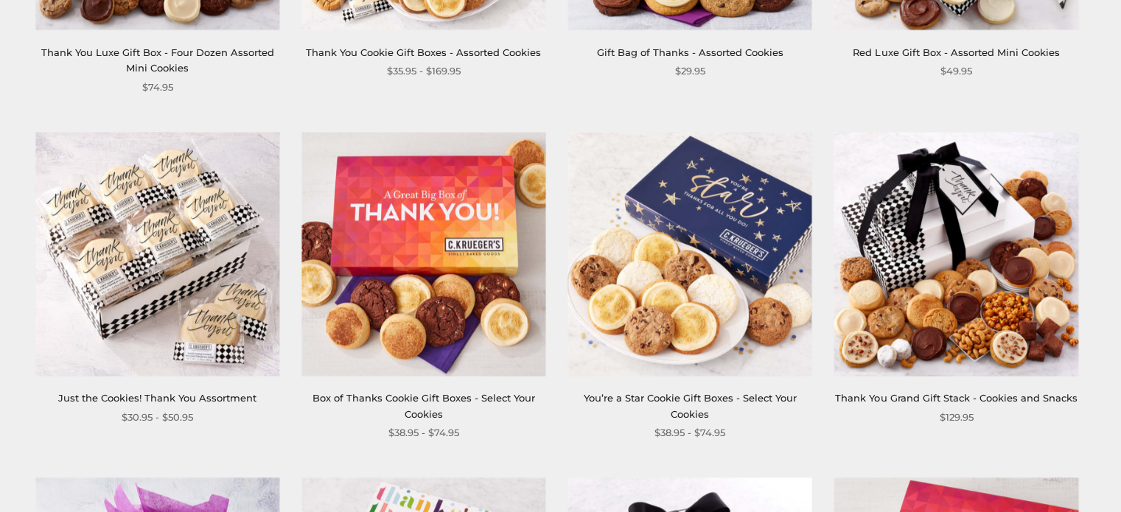
click at [121, 208] on img at bounding box center [157, 254] width 244 height 244
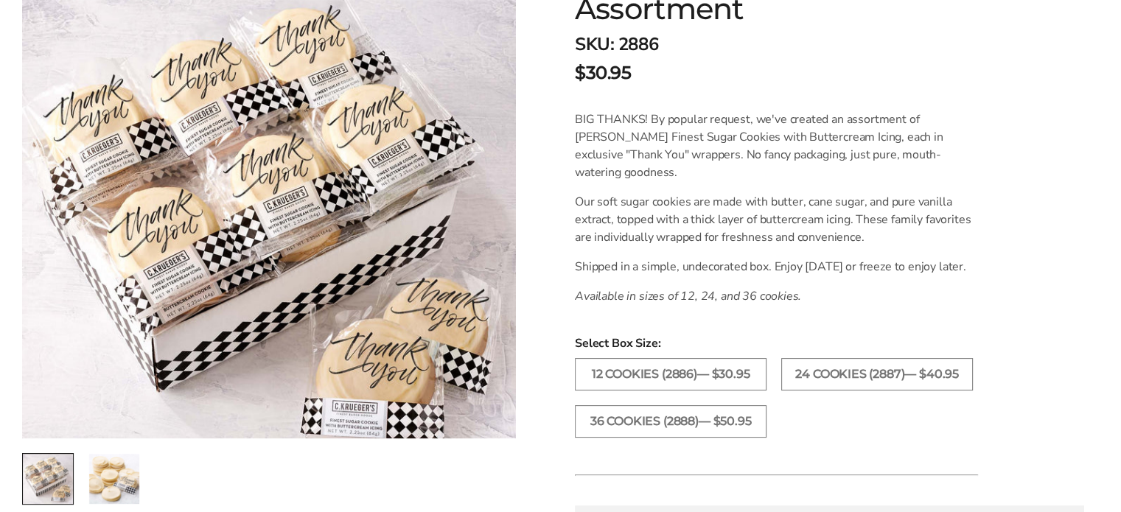
scroll to position [295, 0]
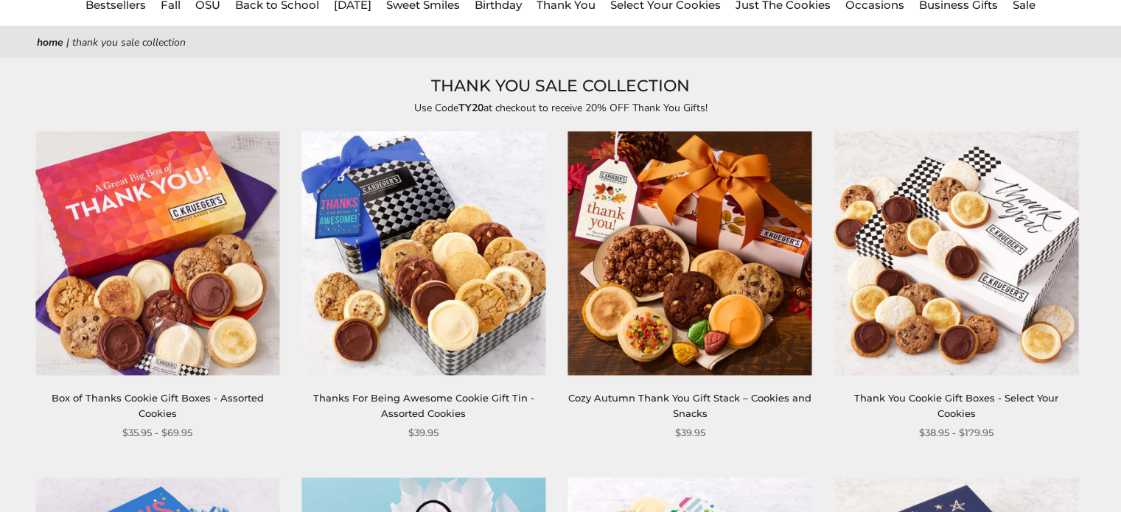
scroll to position [147, 0]
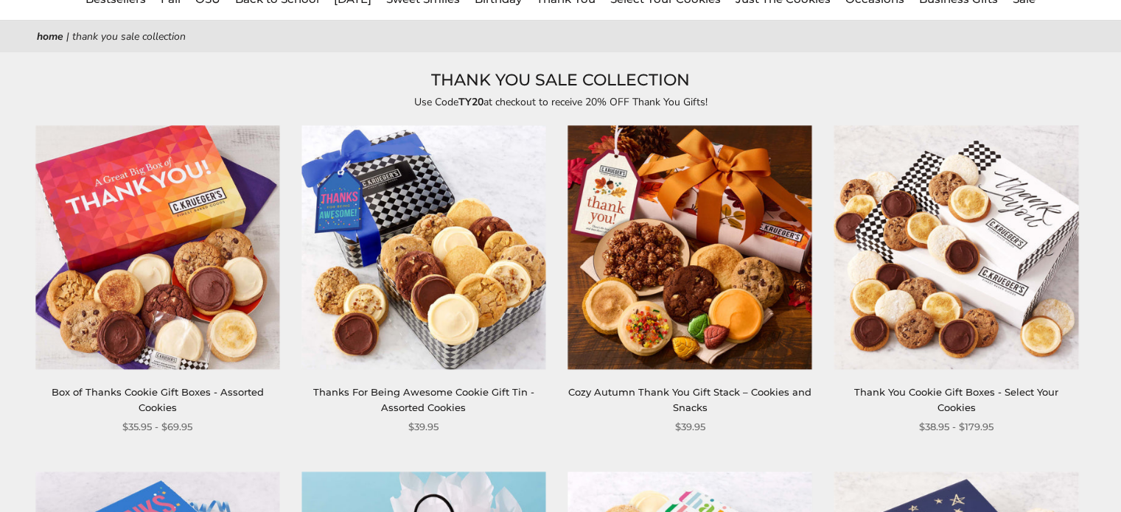
click at [978, 256] on img at bounding box center [956, 248] width 244 height 244
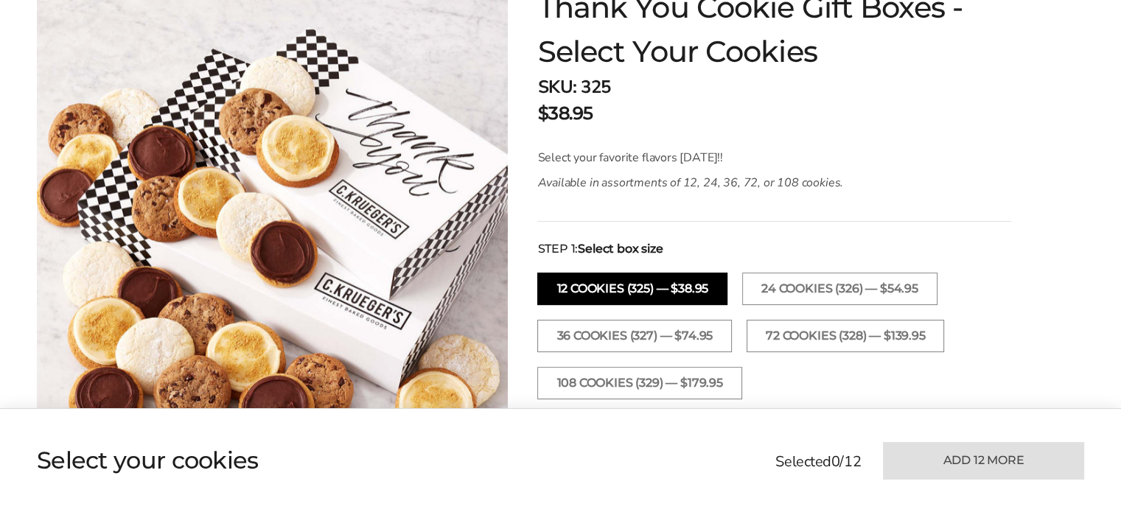
scroll to position [295, 0]
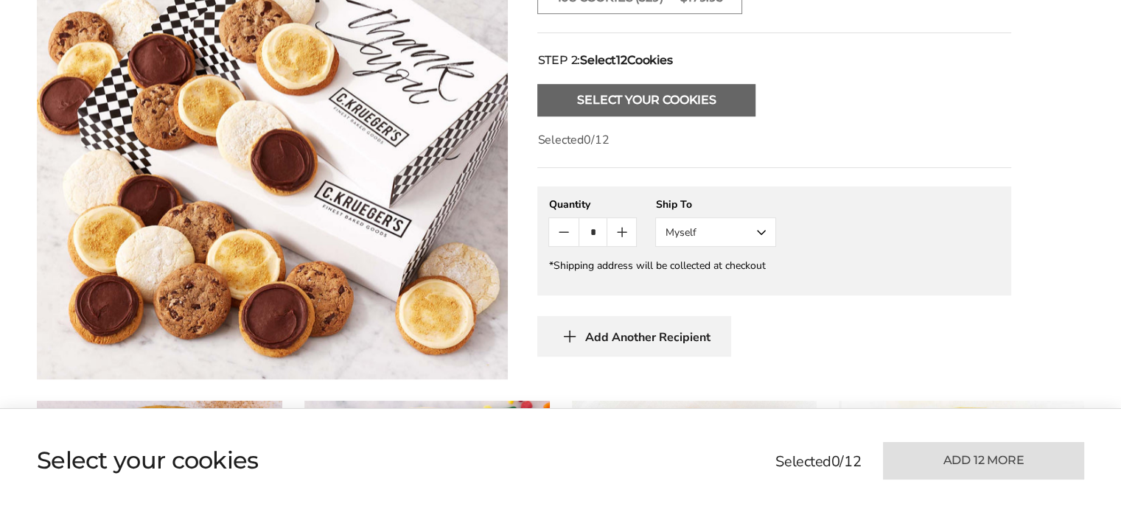
click at [625, 94] on button "Select Your Cookies" at bounding box center [646, 100] width 218 height 32
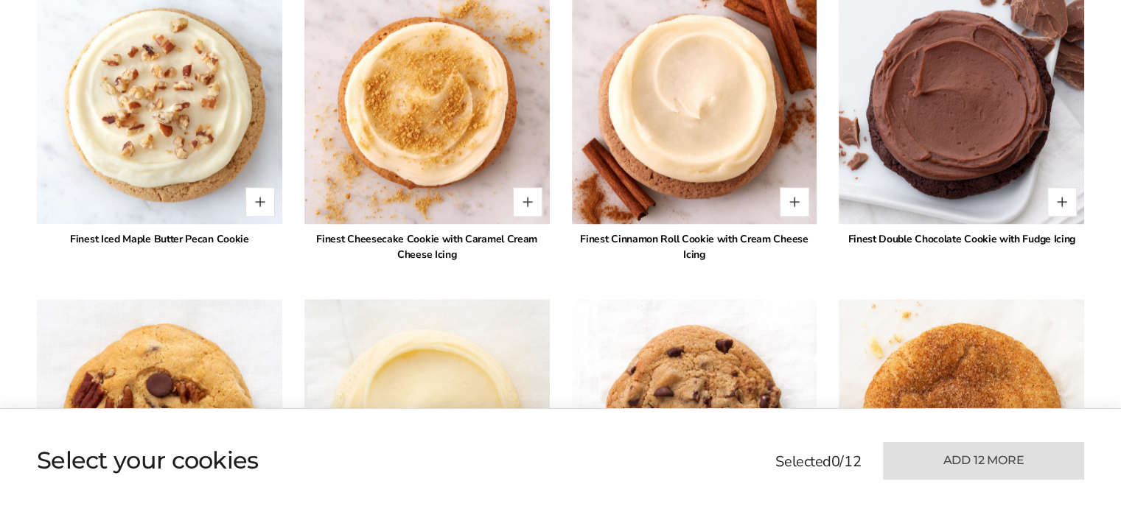
scroll to position [1415, 0]
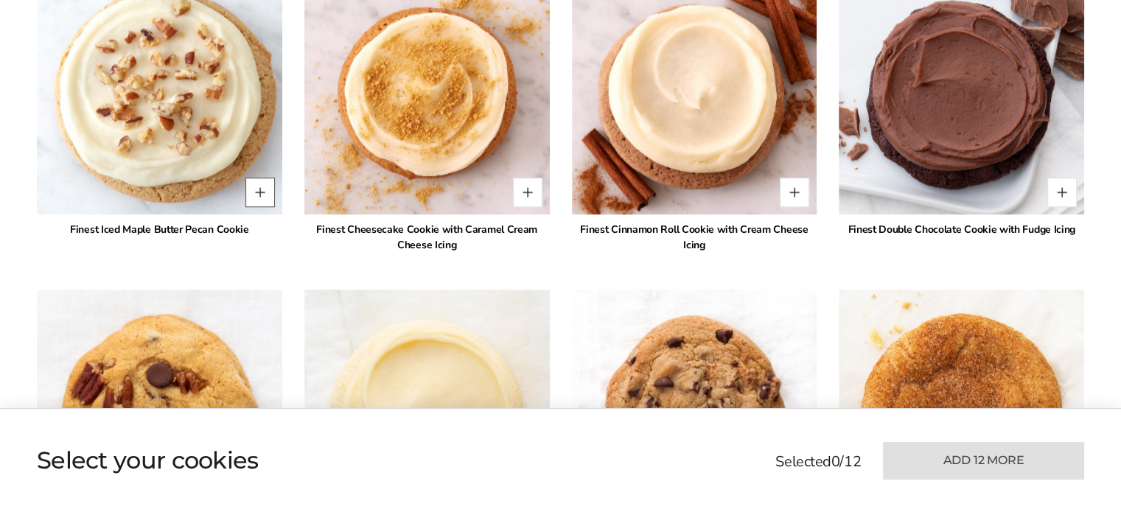
click at [262, 189] on button "Quantity button plus" at bounding box center [259, 192] width 29 height 29
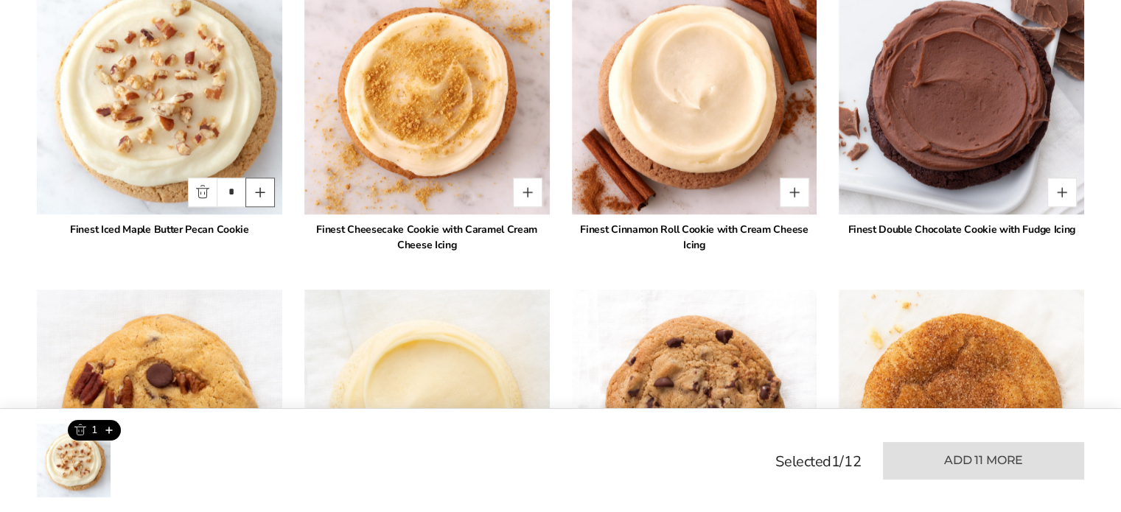
click at [262, 189] on button "Quantity button plus" at bounding box center [259, 192] width 29 height 29
type input "*"
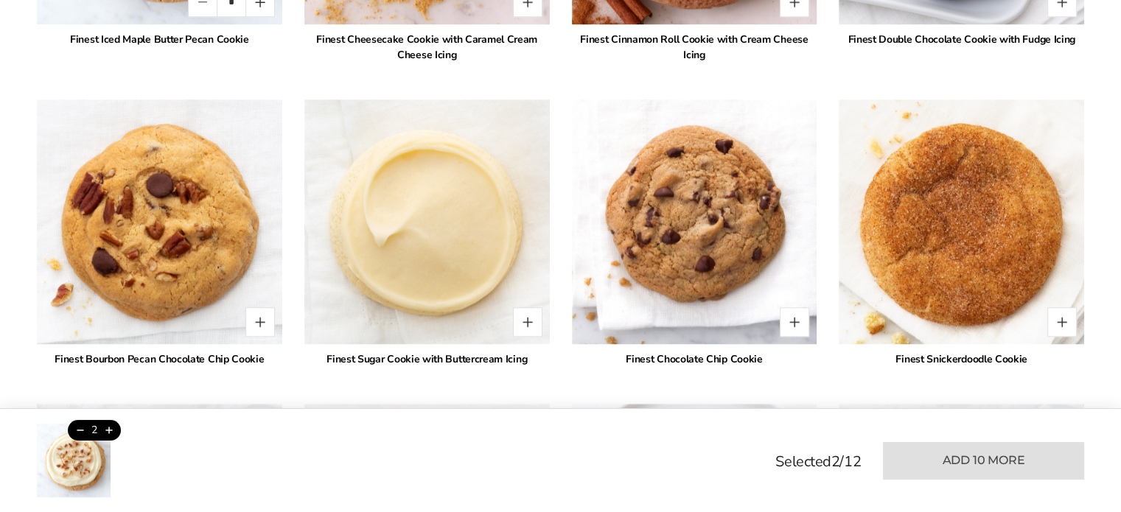
scroll to position [1636, 0]
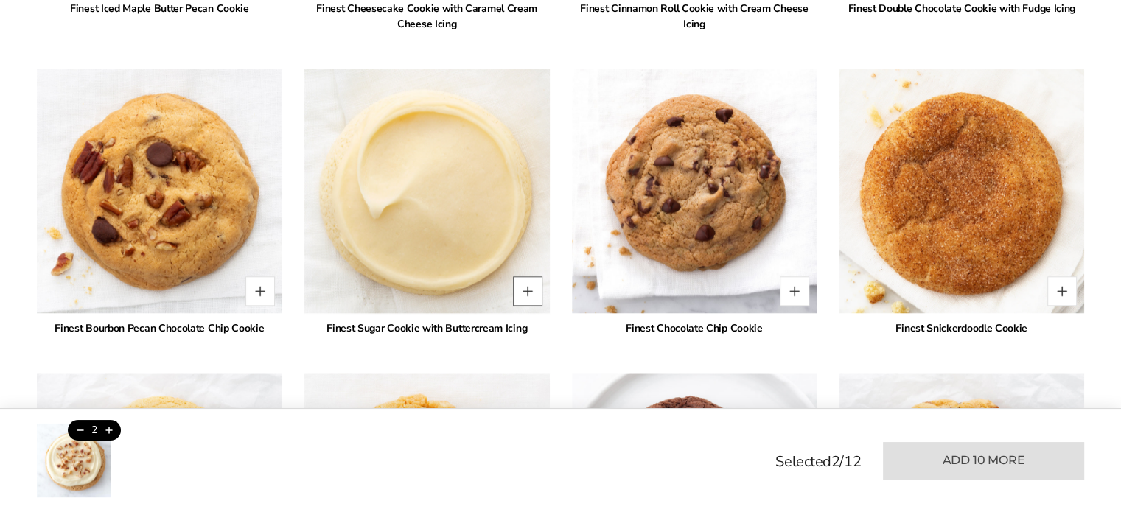
click at [529, 286] on button "Quantity button plus" at bounding box center [527, 290] width 29 height 29
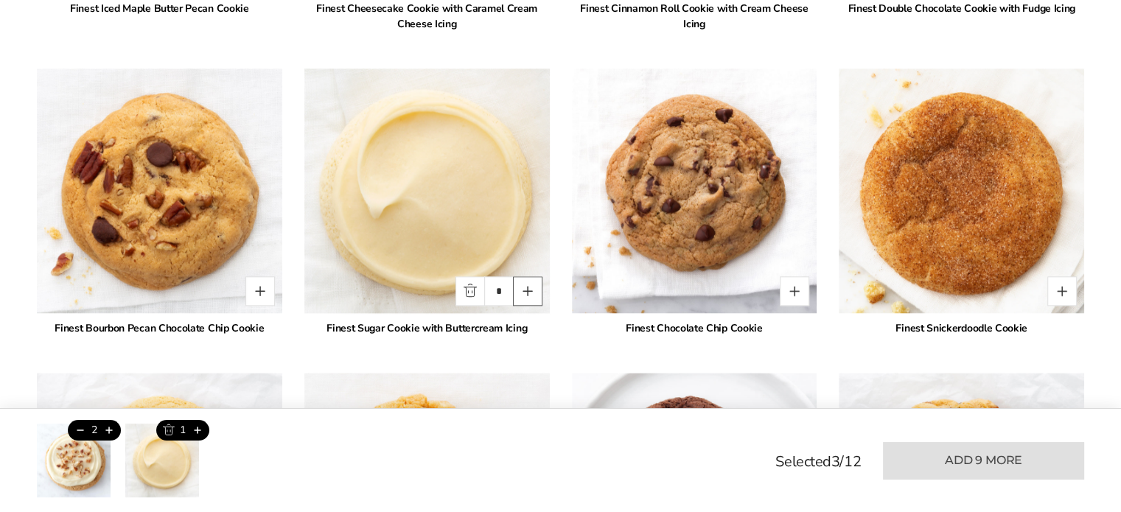
click at [529, 286] on button "Quantity button plus" at bounding box center [527, 290] width 29 height 29
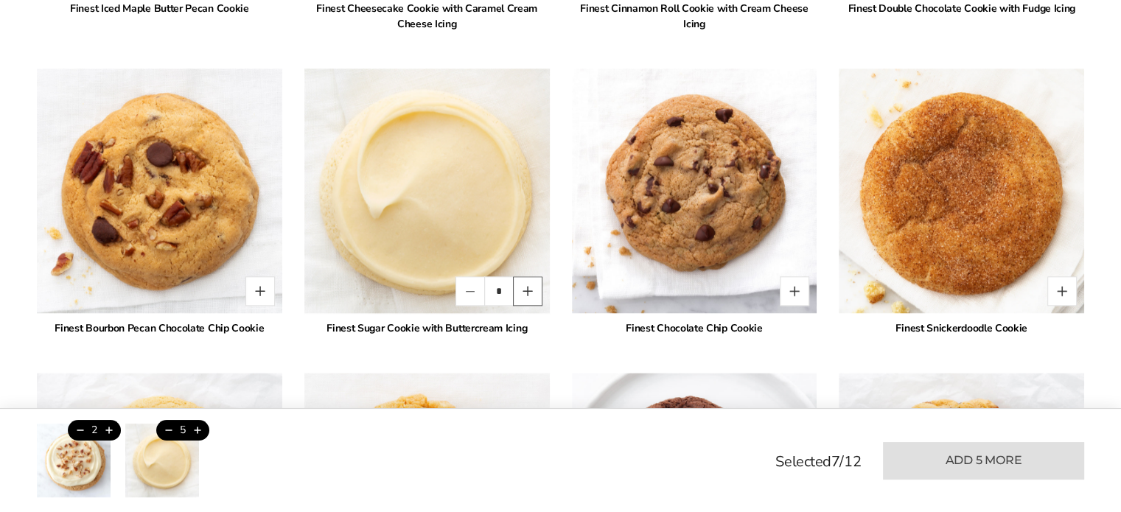
type input "*"
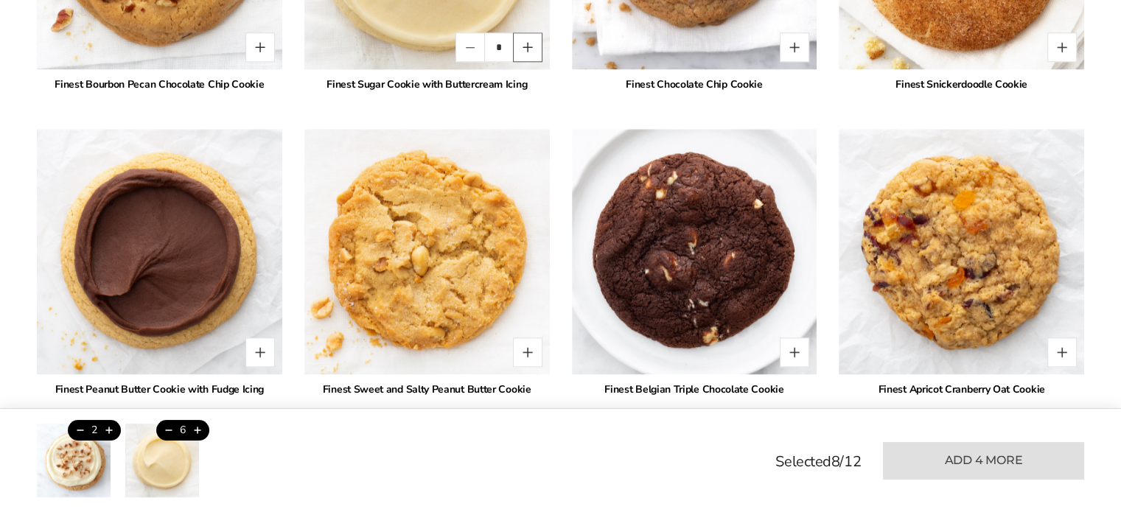
scroll to position [1931, 0]
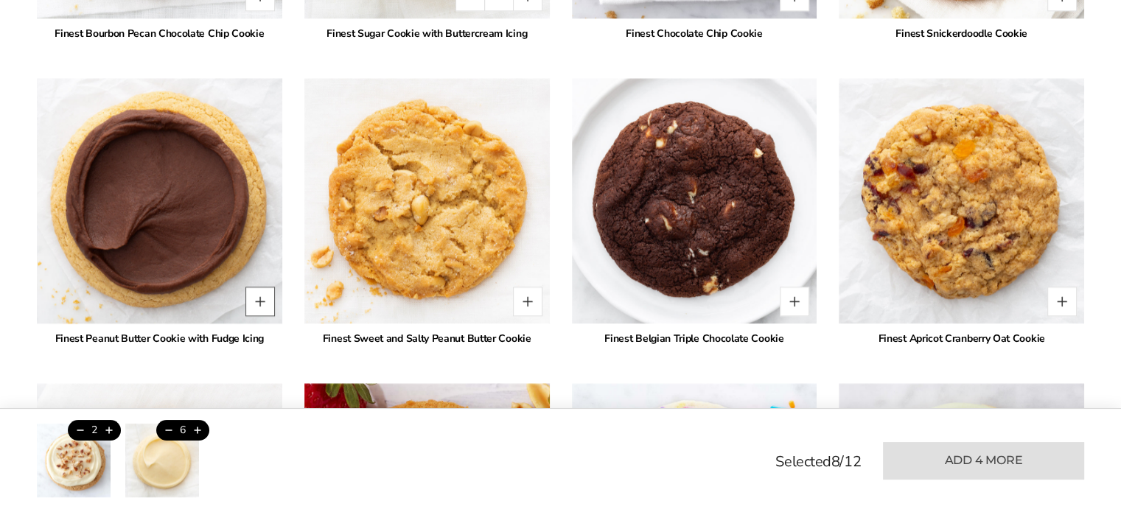
click at [264, 294] on button "Quantity button plus" at bounding box center [259, 301] width 29 height 29
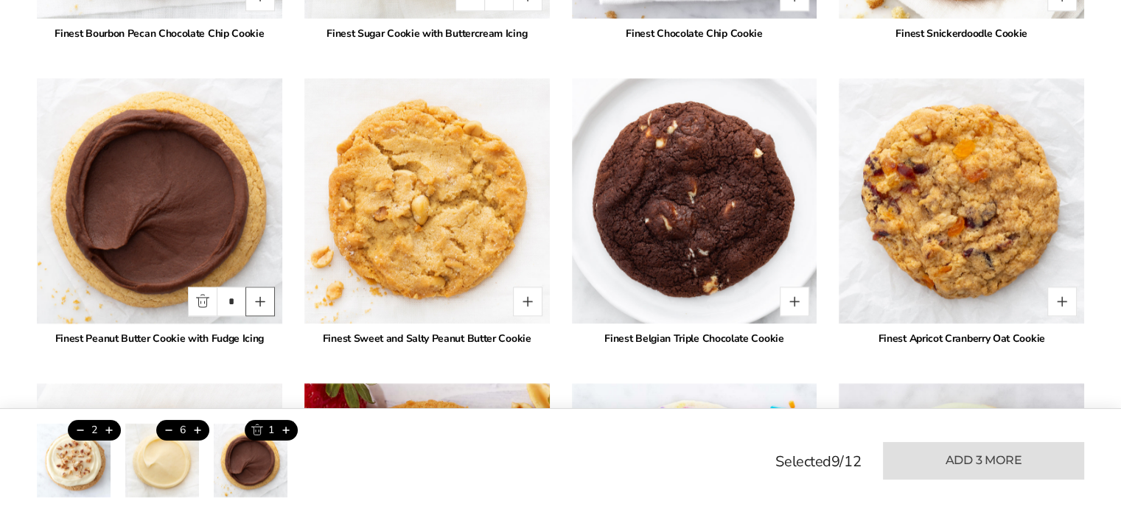
click at [264, 294] on button "Quantity button plus" at bounding box center [259, 301] width 29 height 29
type input "*"
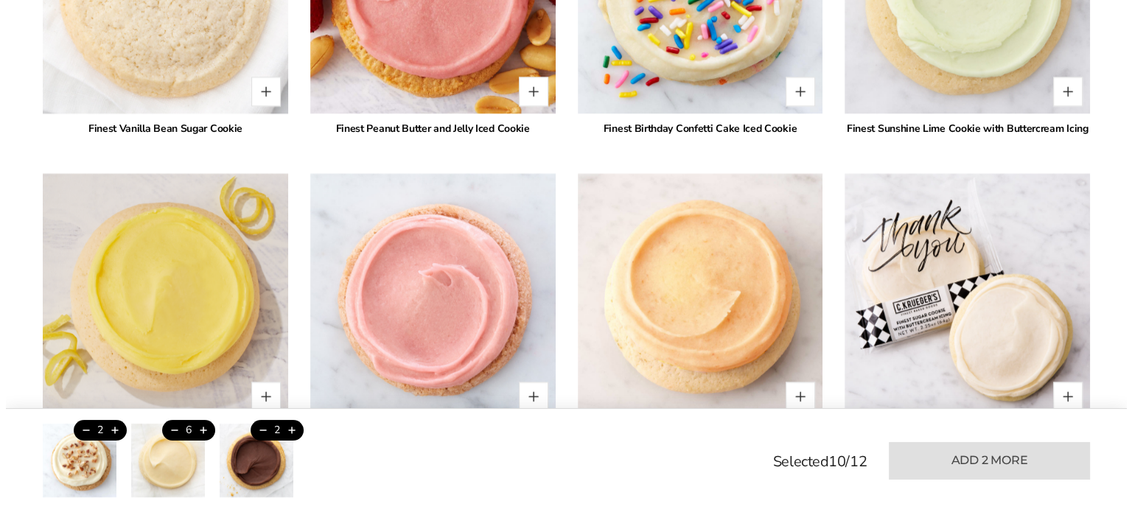
scroll to position [2447, 0]
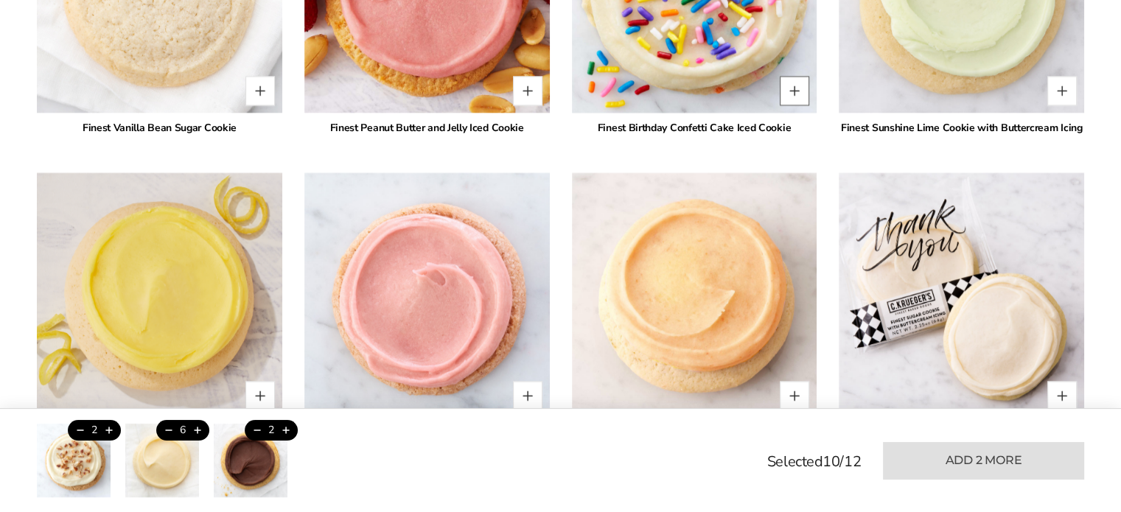
click at [791, 84] on button "Quantity button plus" at bounding box center [793, 90] width 29 height 29
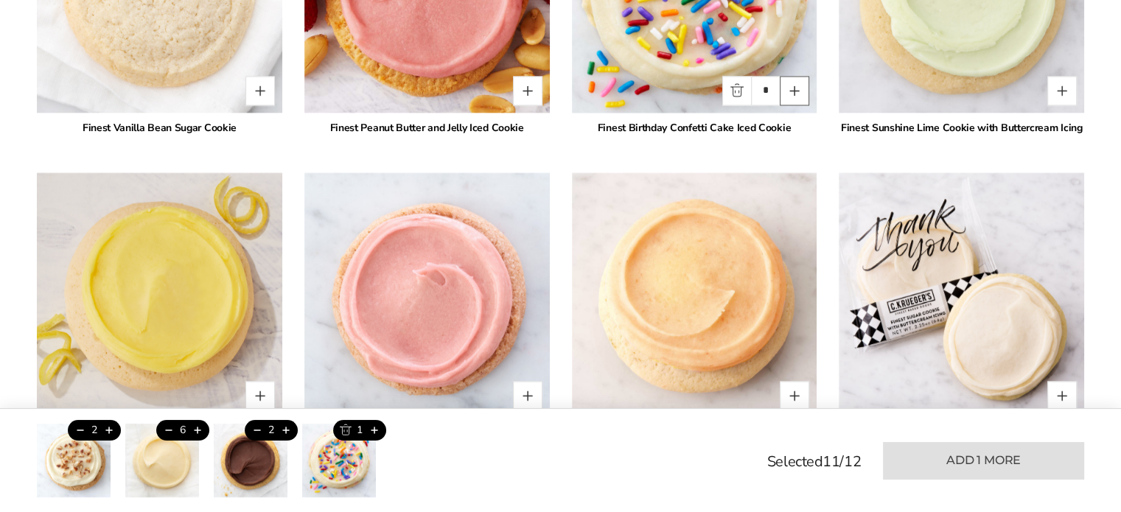
click at [791, 84] on button "Quantity button plus" at bounding box center [793, 90] width 29 height 29
type input "*"
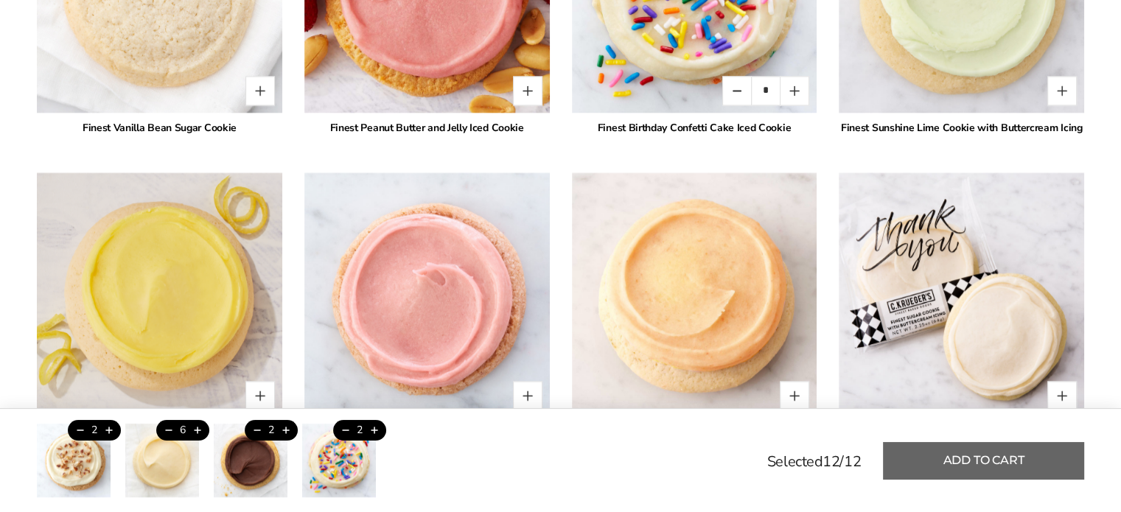
click at [963, 459] on button "Add to cart" at bounding box center [983, 461] width 201 height 38
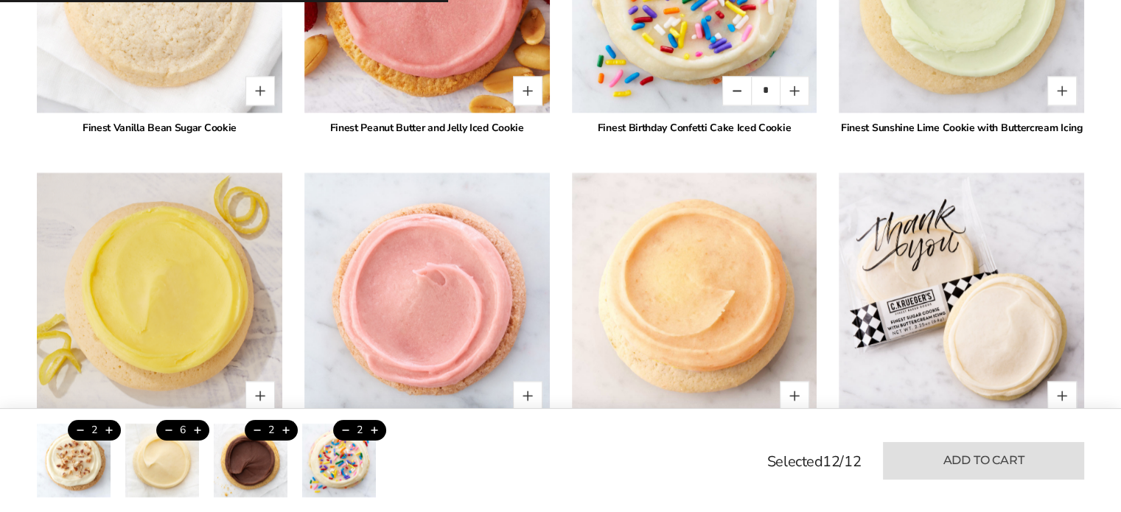
type input "*"
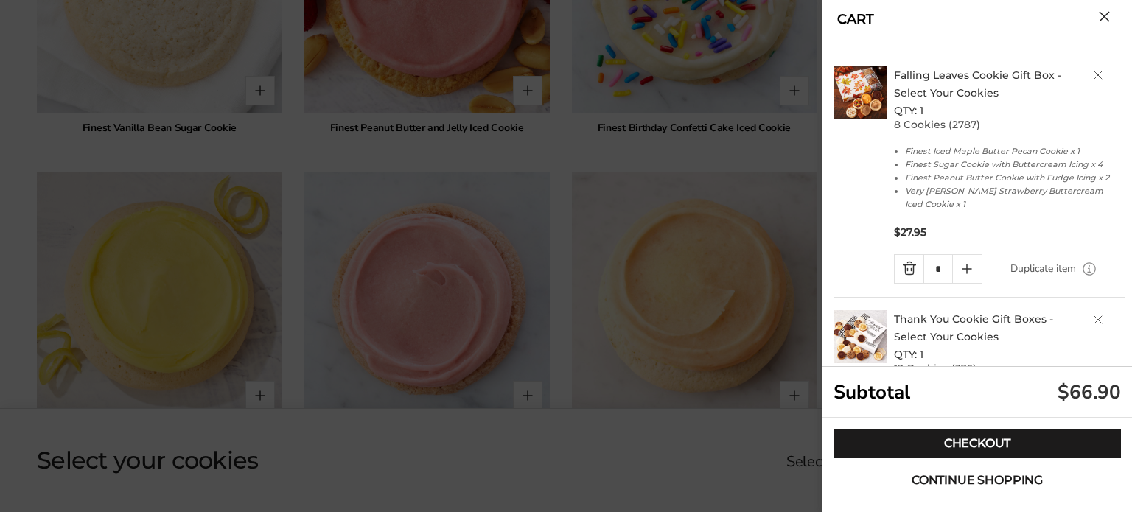
click at [1093, 74] on link "Delete product" at bounding box center [1097, 75] width 9 height 9
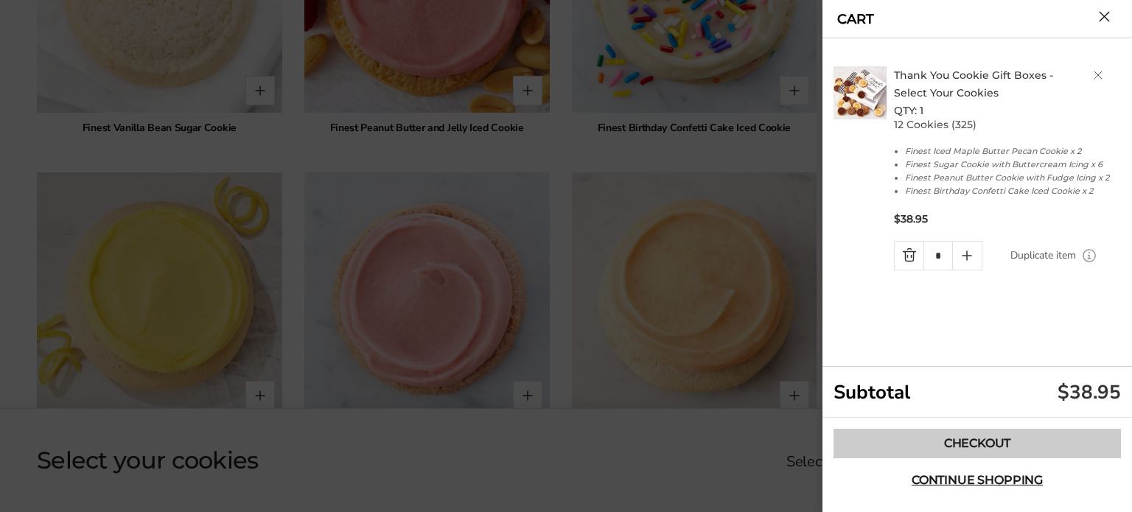
click at [1001, 441] on link "Checkout" at bounding box center [976, 443] width 287 height 29
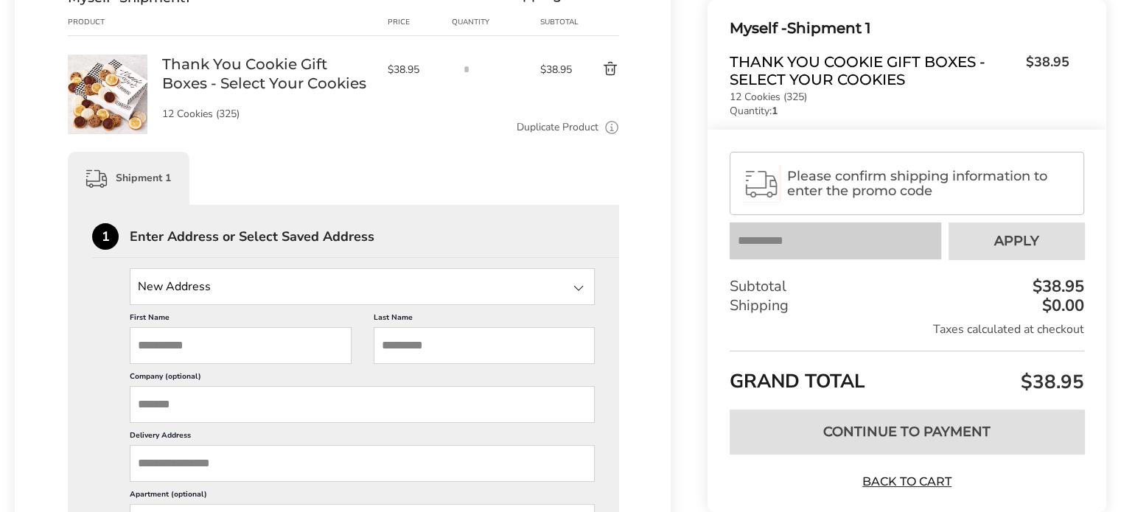
scroll to position [221, 0]
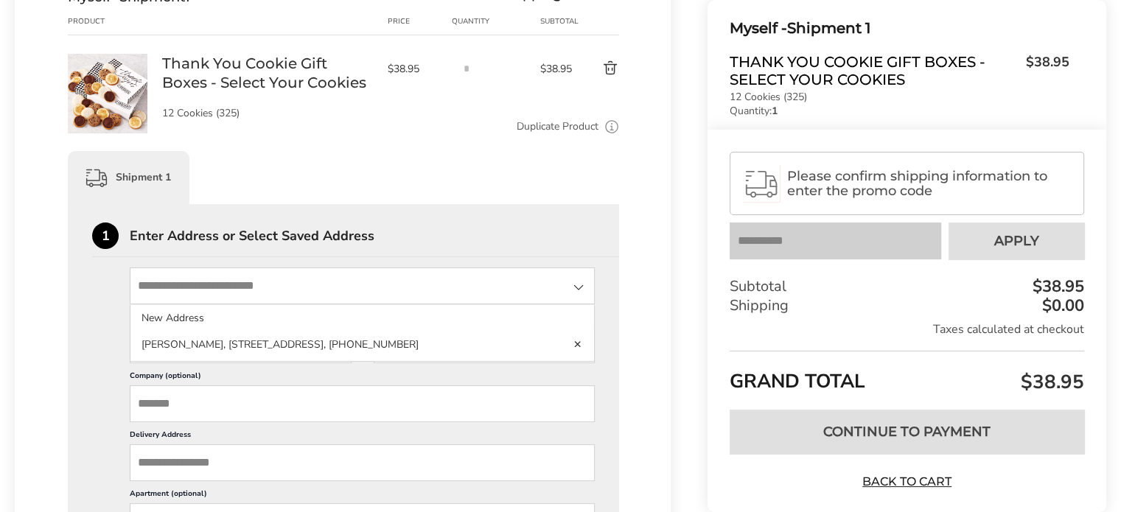
click at [281, 292] on input "State" at bounding box center [362, 285] width 465 height 37
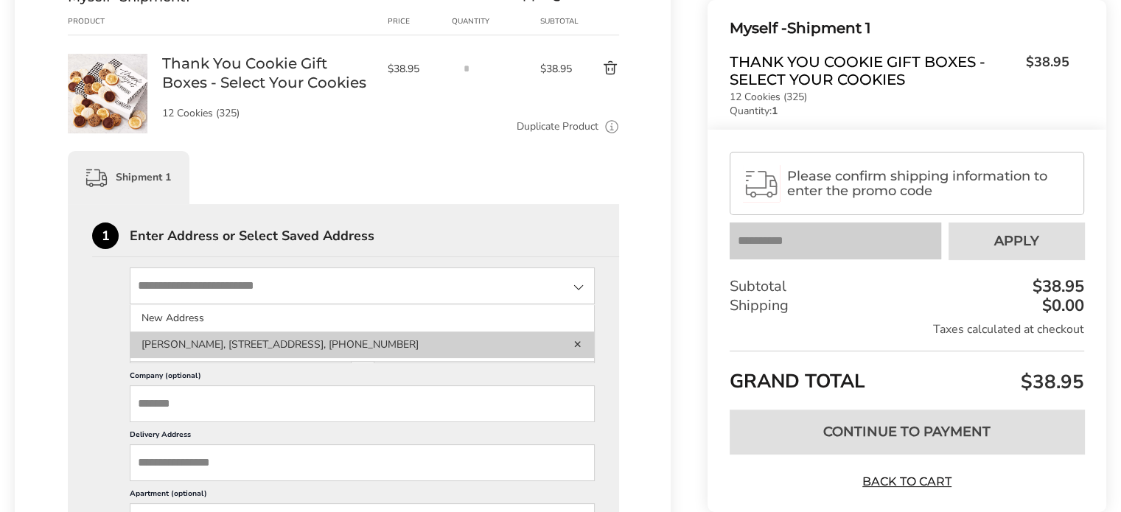
click at [265, 349] on li "Rachelle Miller, 113 STATE HIGHWAY 233, STE 1, KEMMERER, WY, 83101-9736, United…" at bounding box center [361, 345] width 463 height 27
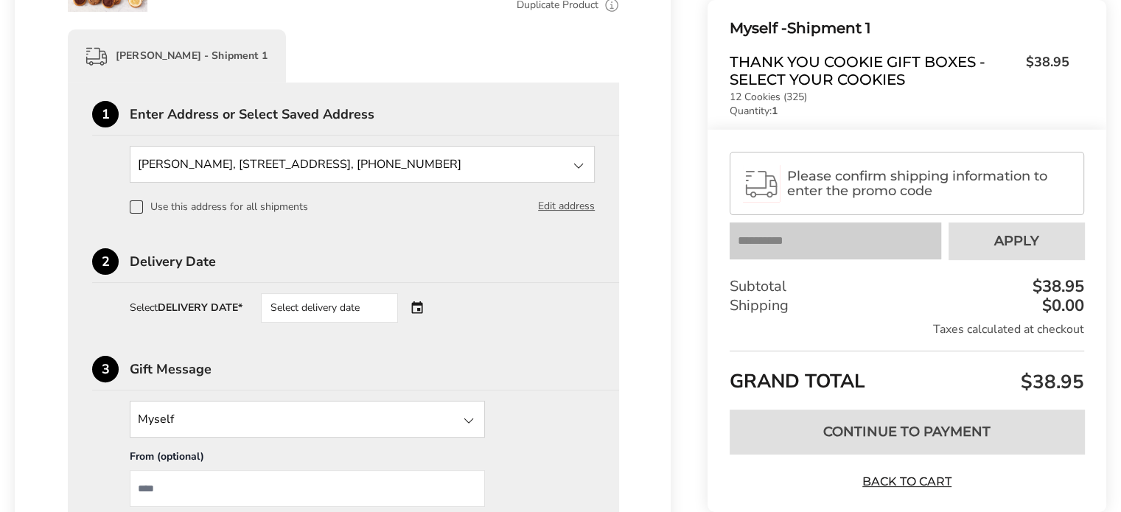
scroll to position [368, 0]
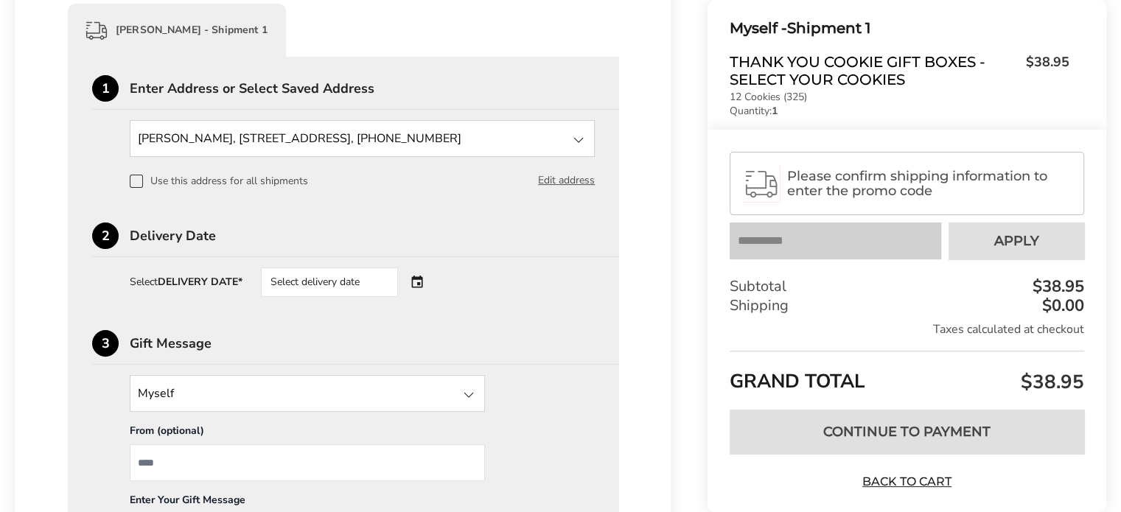
click at [415, 276] on div "Select delivery date" at bounding box center [350, 281] width 178 height 29
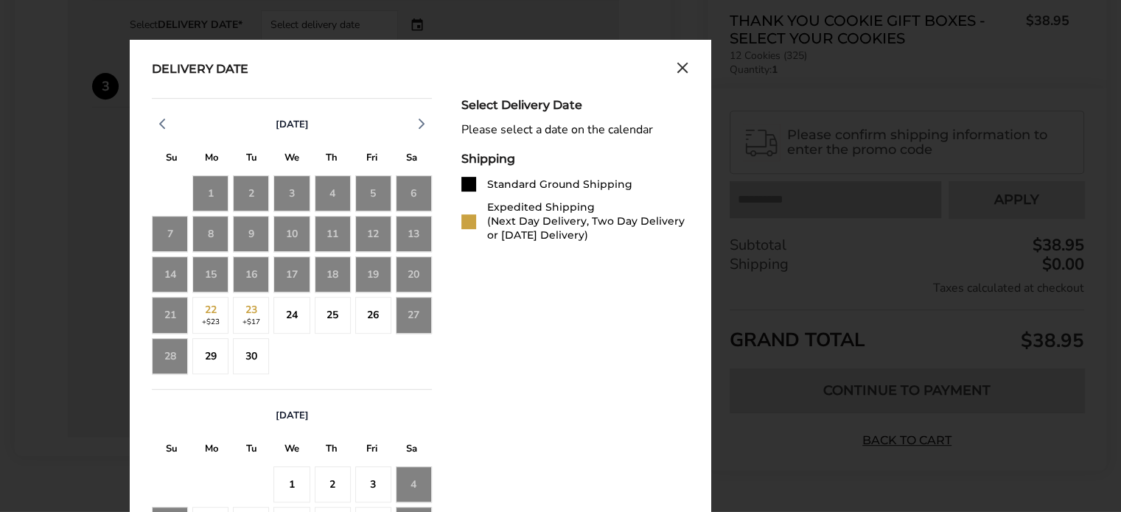
scroll to position [663, 0]
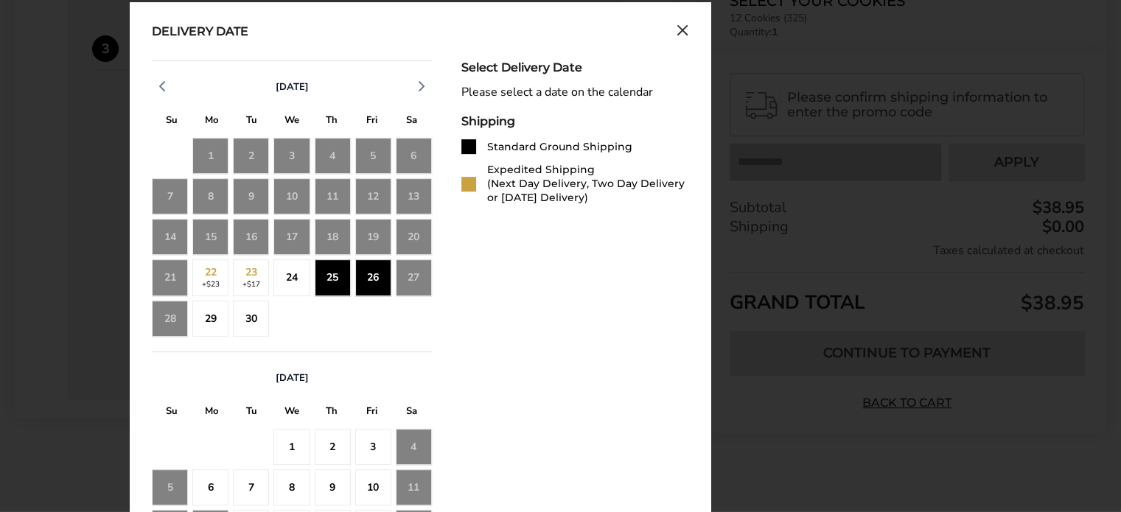
click at [296, 270] on div "24" at bounding box center [291, 277] width 36 height 36
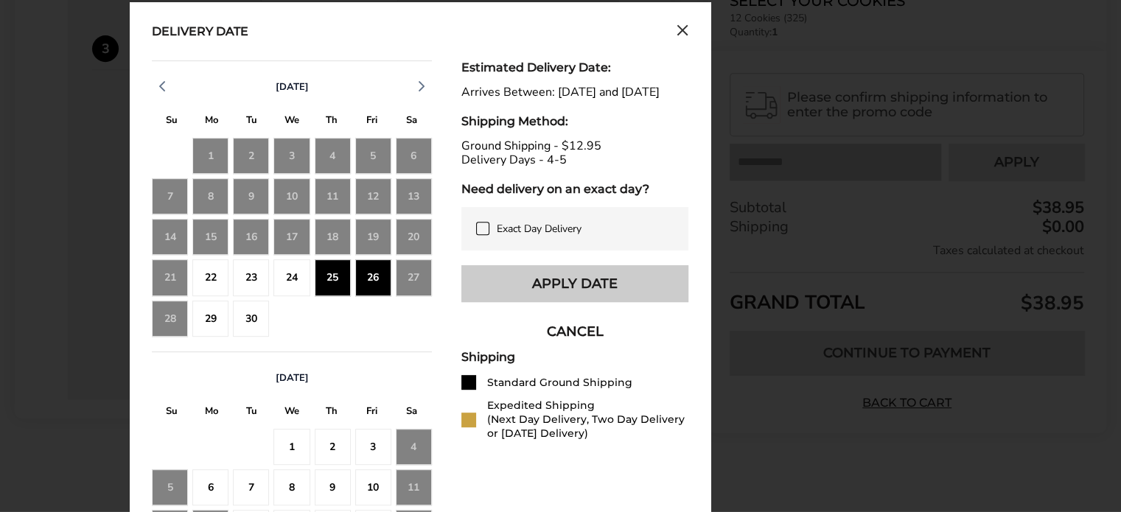
click at [571, 293] on button "Apply Date" at bounding box center [574, 283] width 227 height 37
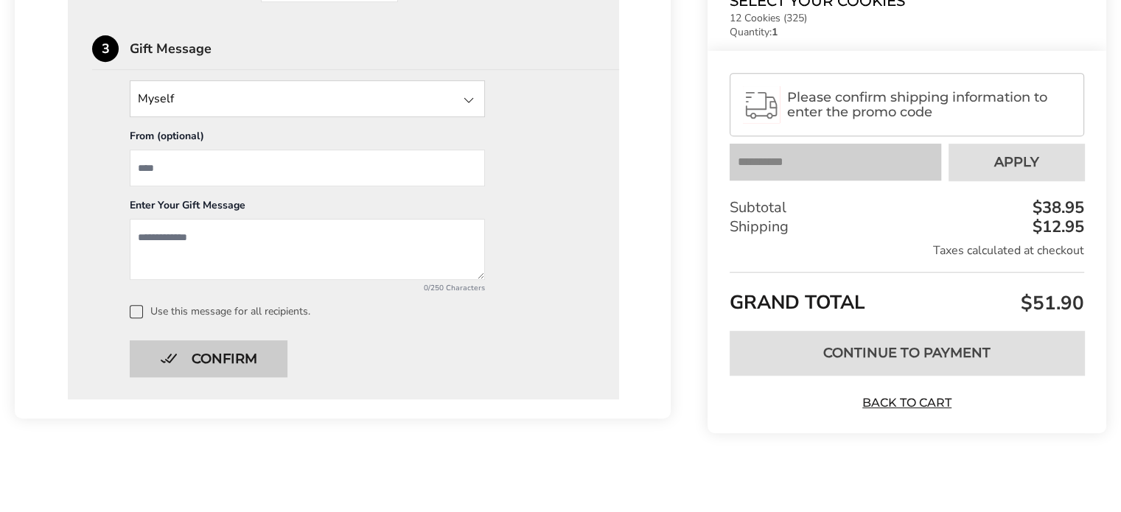
click at [233, 356] on button "Confirm" at bounding box center [209, 358] width 158 height 37
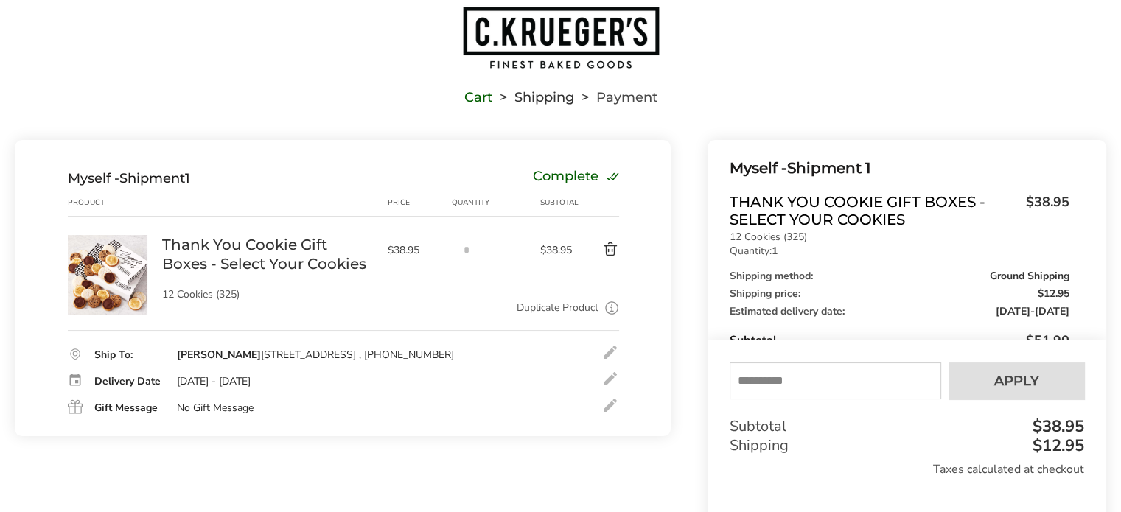
scroll to position [187, 0]
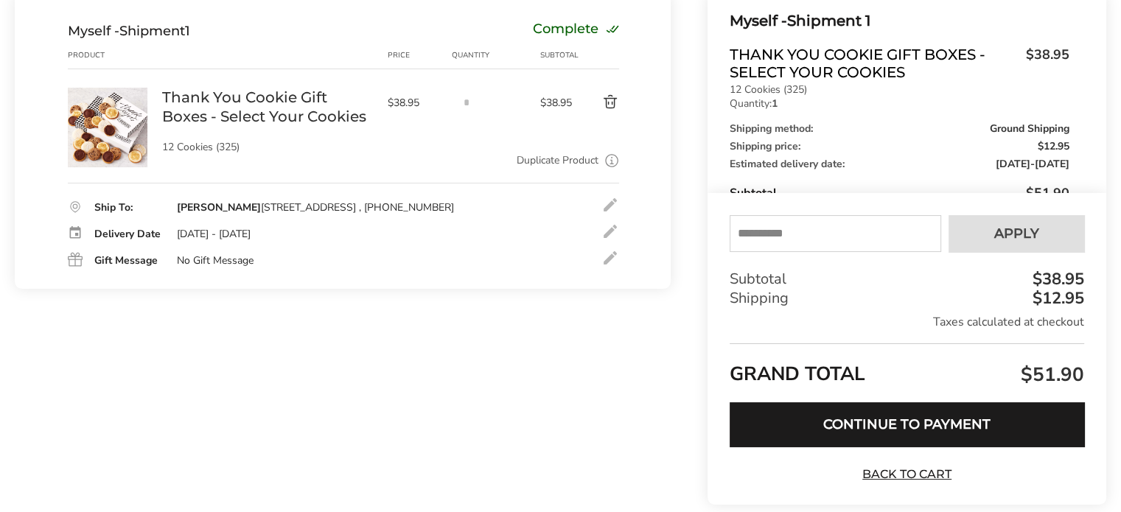
click at [775, 242] on input "text" at bounding box center [834, 233] width 211 height 37
type input "******"
click at [1016, 228] on span "Apply" at bounding box center [1016, 233] width 45 height 13
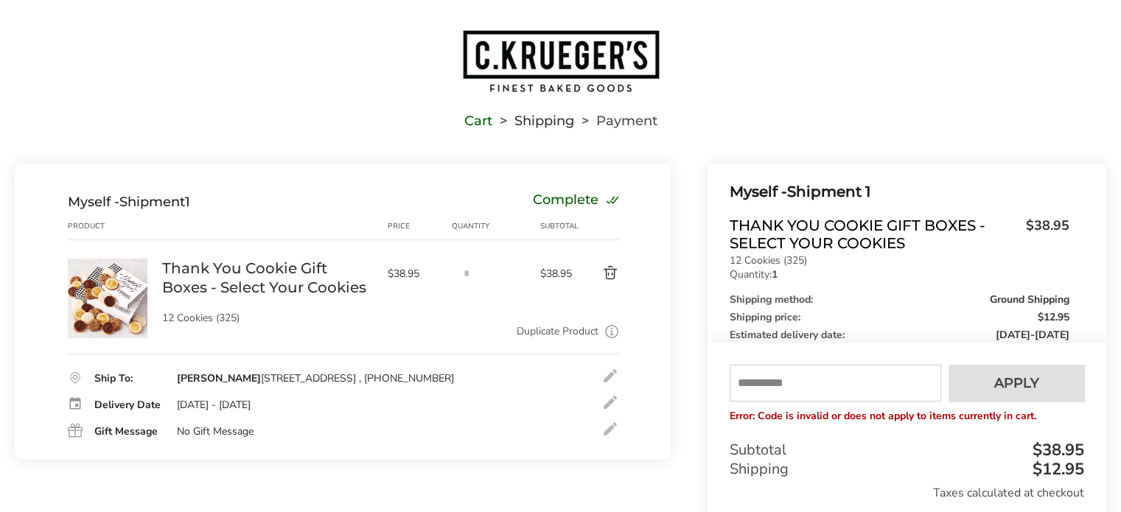
scroll to position [0, 0]
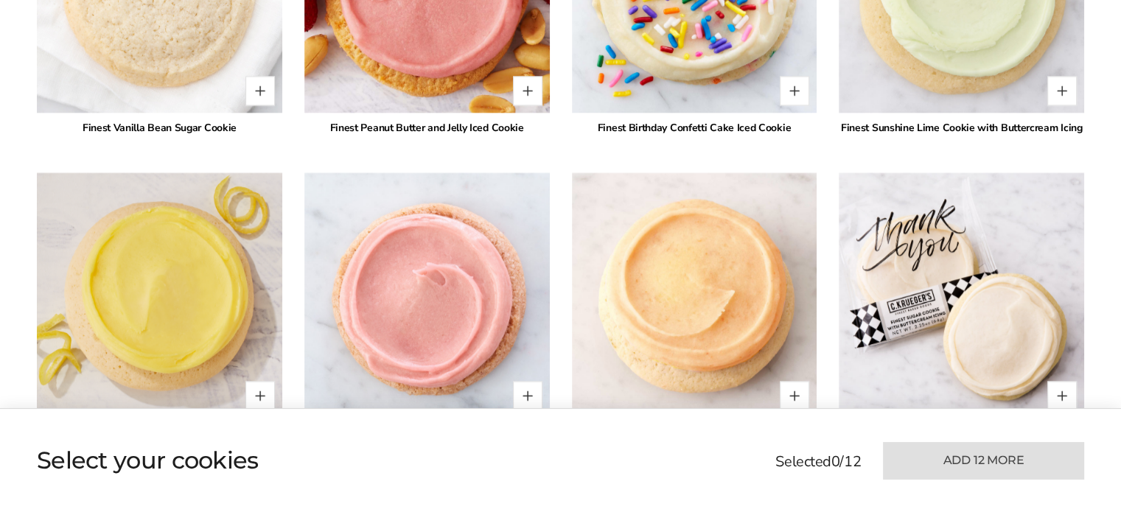
scroll to position [2447, 0]
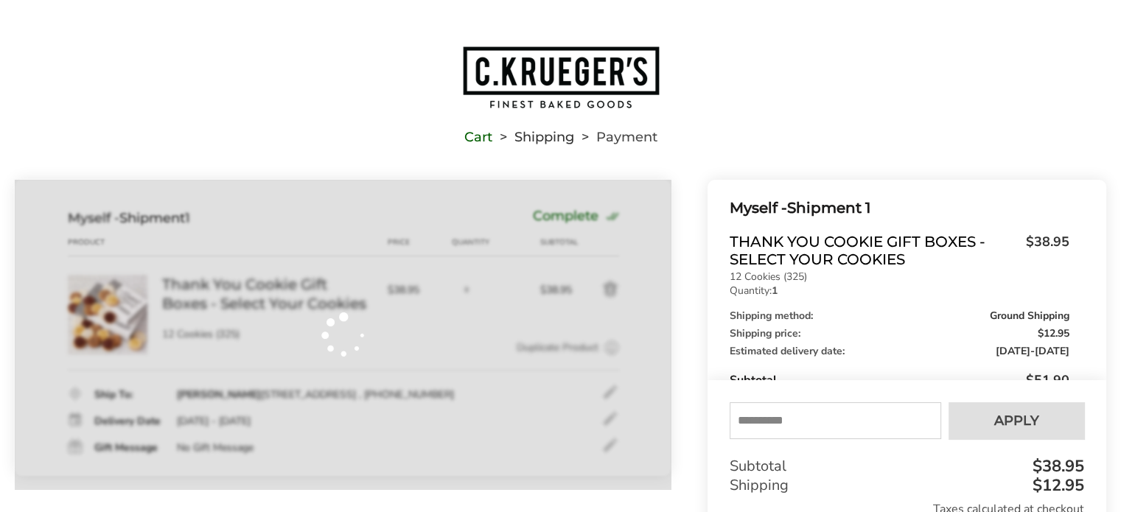
click at [779, 418] on input "text" at bounding box center [834, 420] width 211 height 37
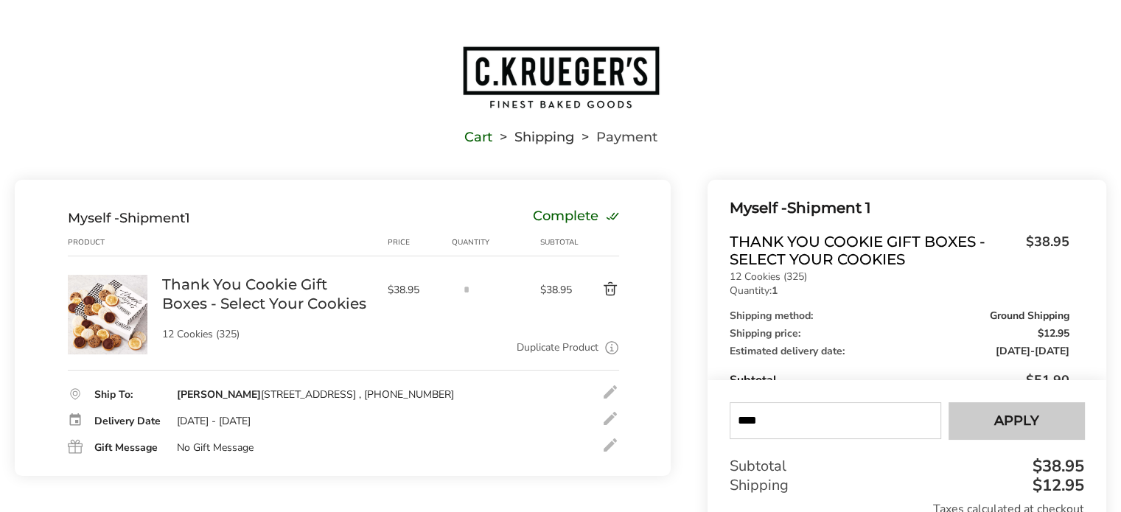
type input "****"
click at [1037, 427] on span "Apply" at bounding box center [1016, 420] width 45 height 13
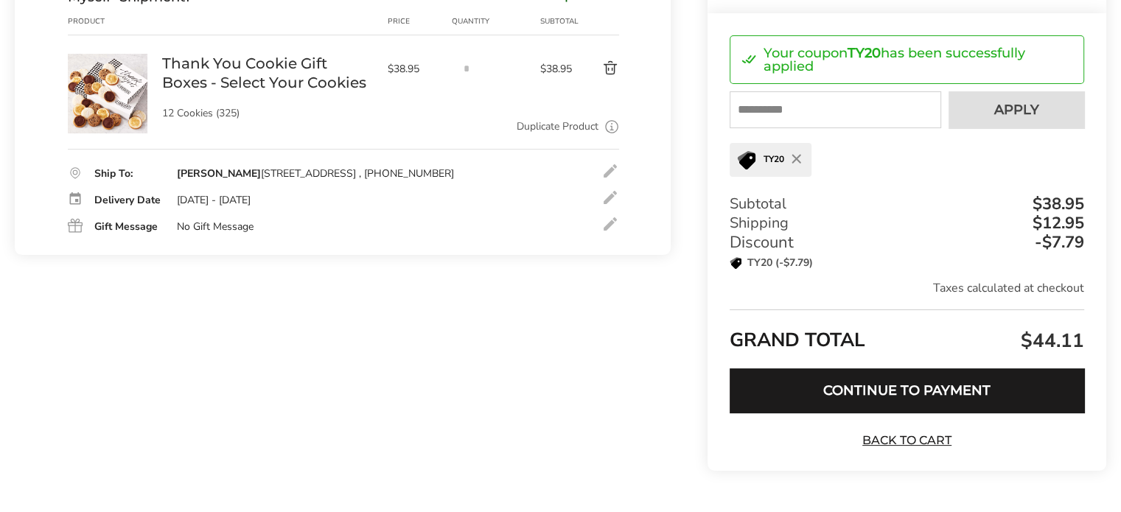
scroll to position [261, 0]
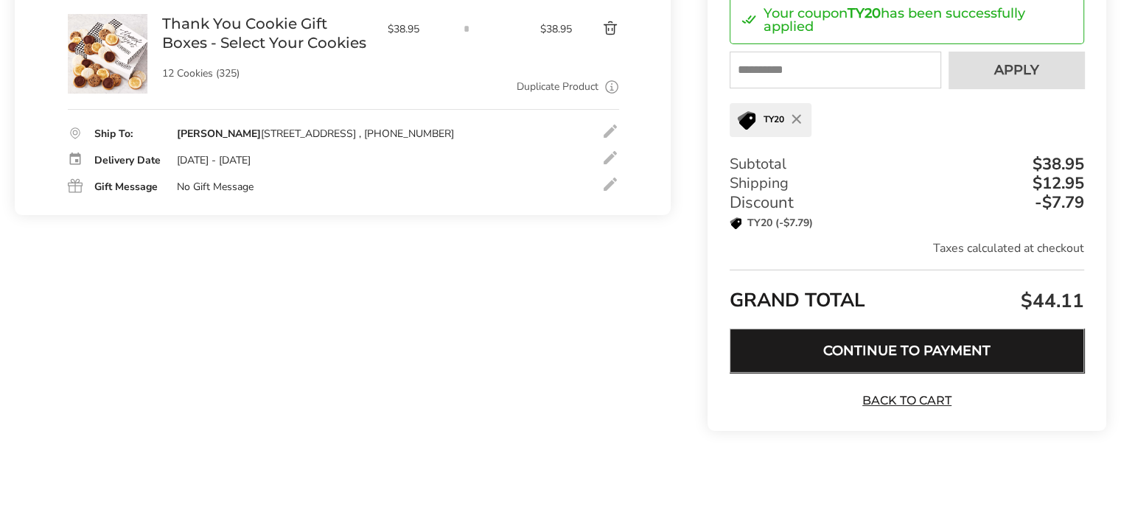
click at [907, 343] on button "Continue to Payment" at bounding box center [906, 351] width 354 height 44
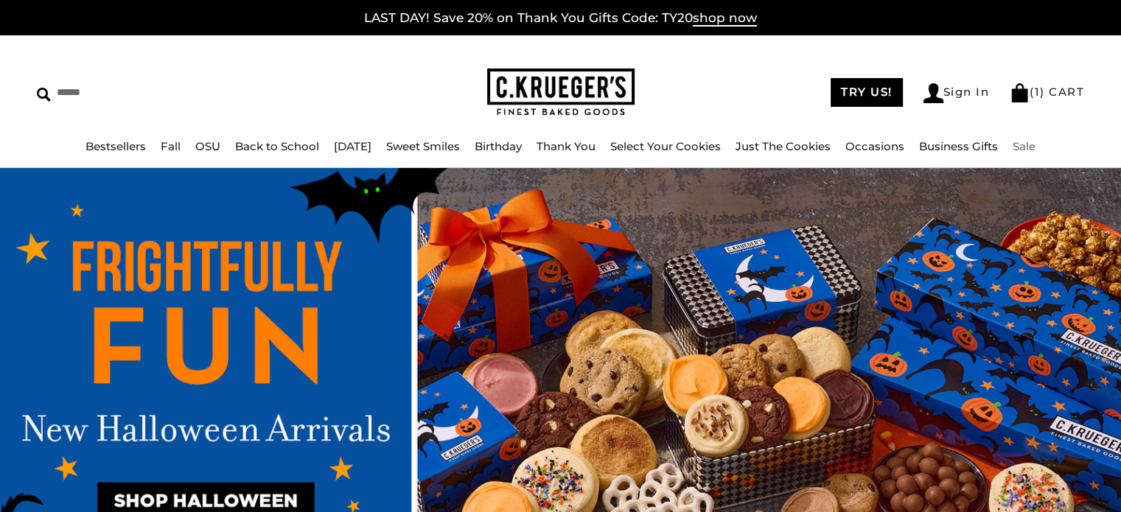
click at [1035, 145] on link "Sale" at bounding box center [1023, 146] width 23 height 14
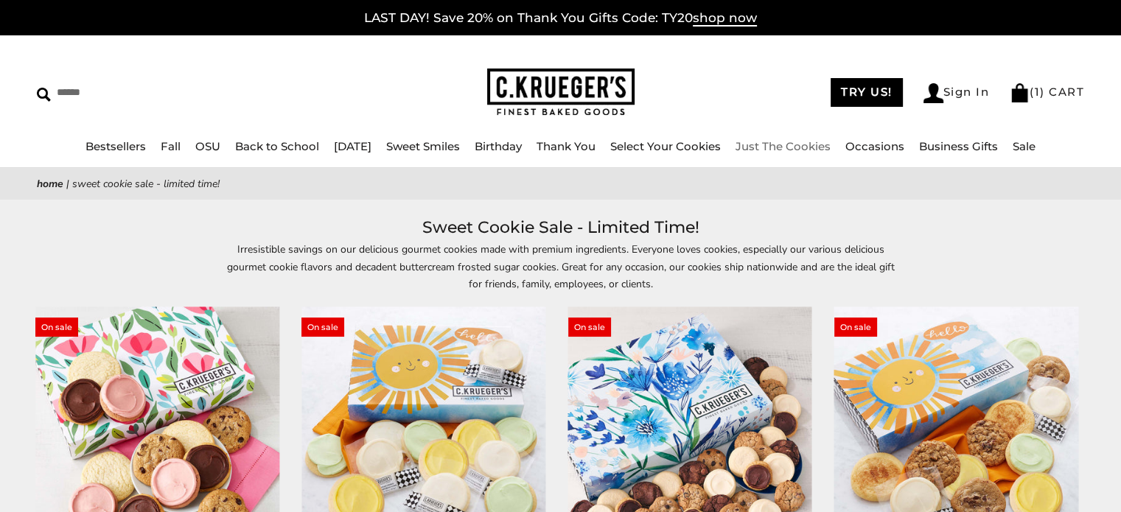
click at [779, 142] on link "Just The Cookies" at bounding box center [782, 146] width 95 height 14
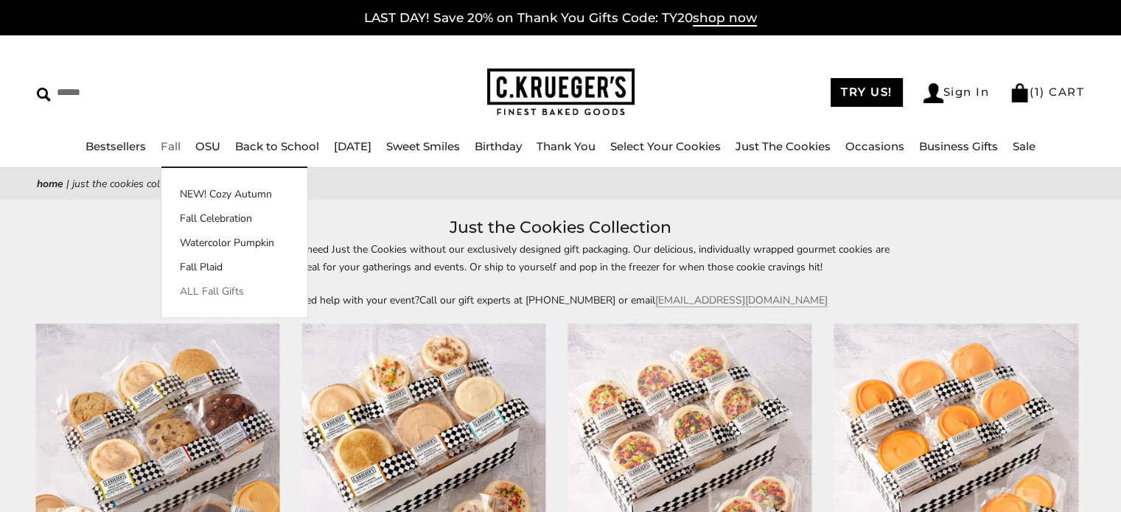
click at [190, 291] on link "ALL Fall Gifts" at bounding box center [234, 291] width 146 height 15
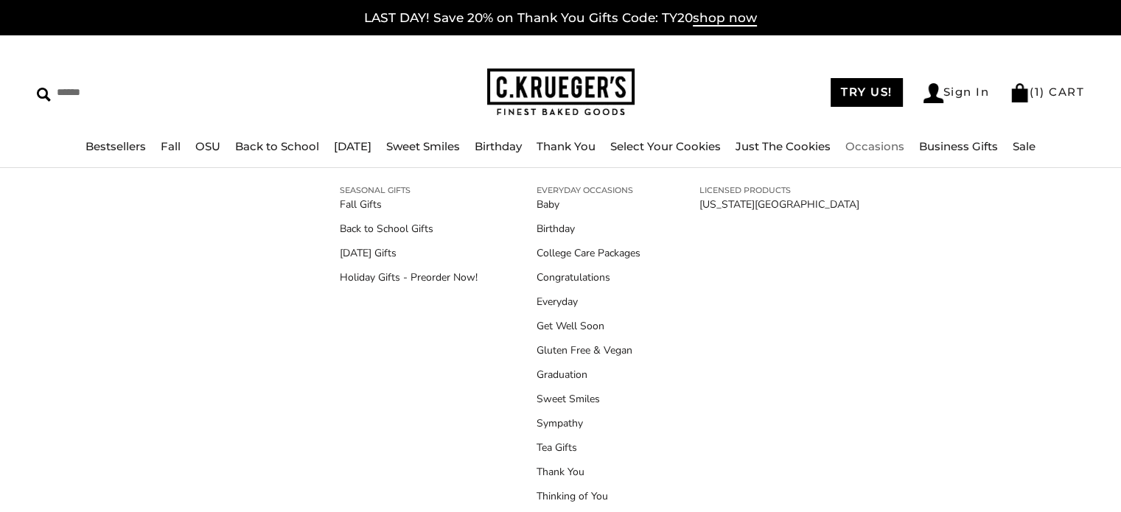
scroll to position [7, 0]
click at [587, 275] on link "Congratulations" at bounding box center [588, 275] width 104 height 15
